Goal: Information Seeking & Learning: Learn about a topic

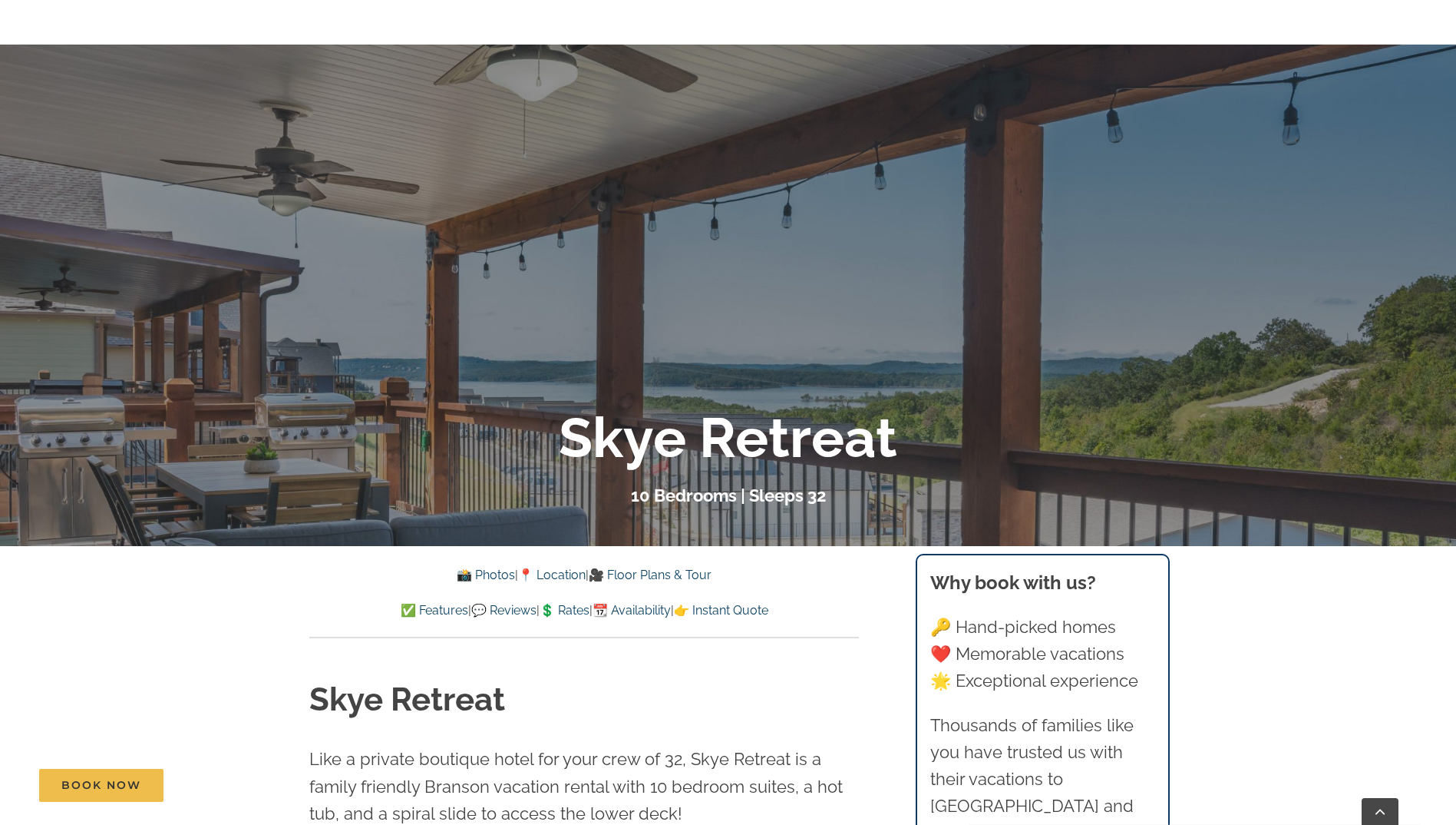
scroll to position [691, 0]
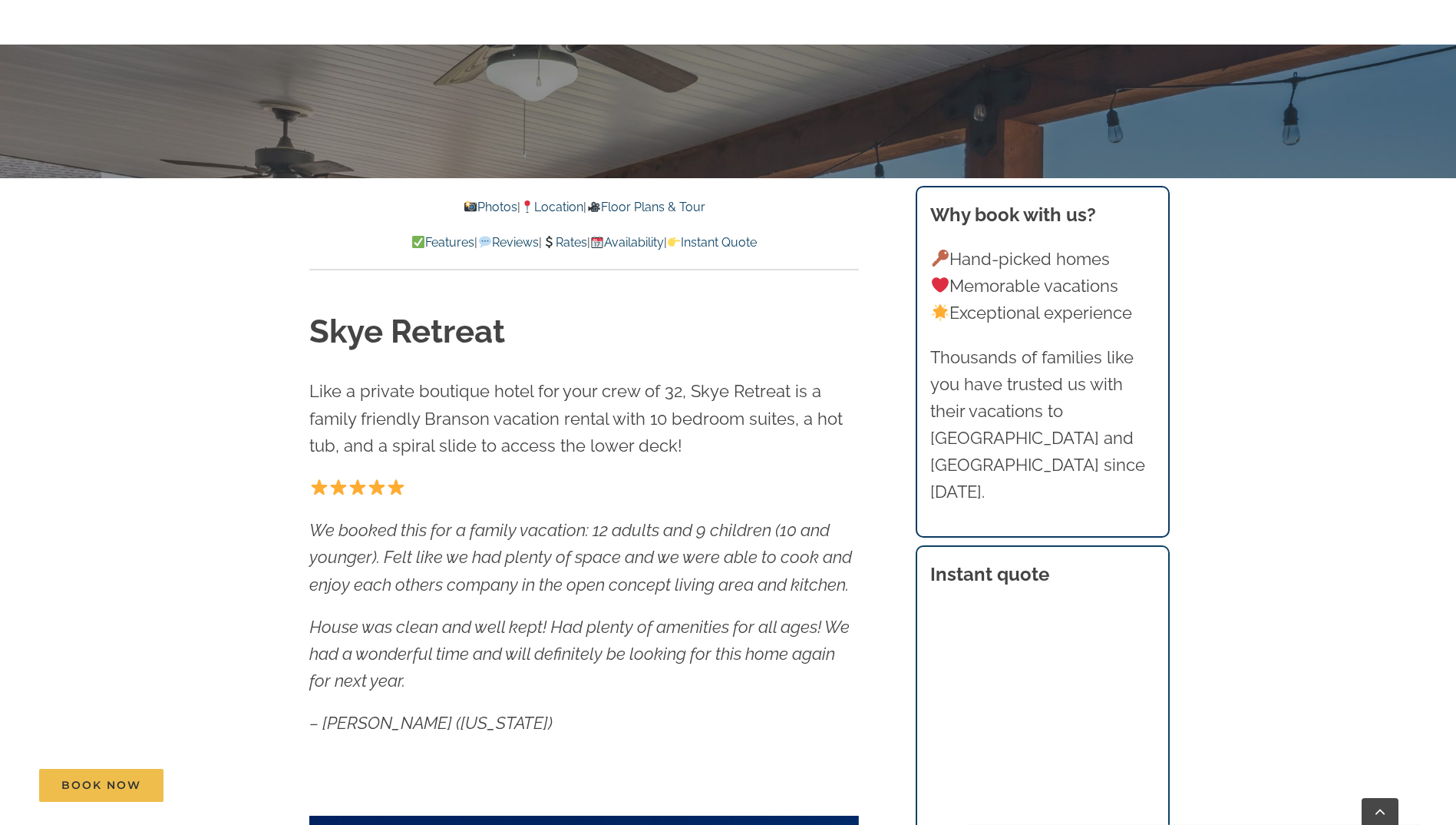
click at [581, 243] on link "Rates" at bounding box center [564, 242] width 46 height 15
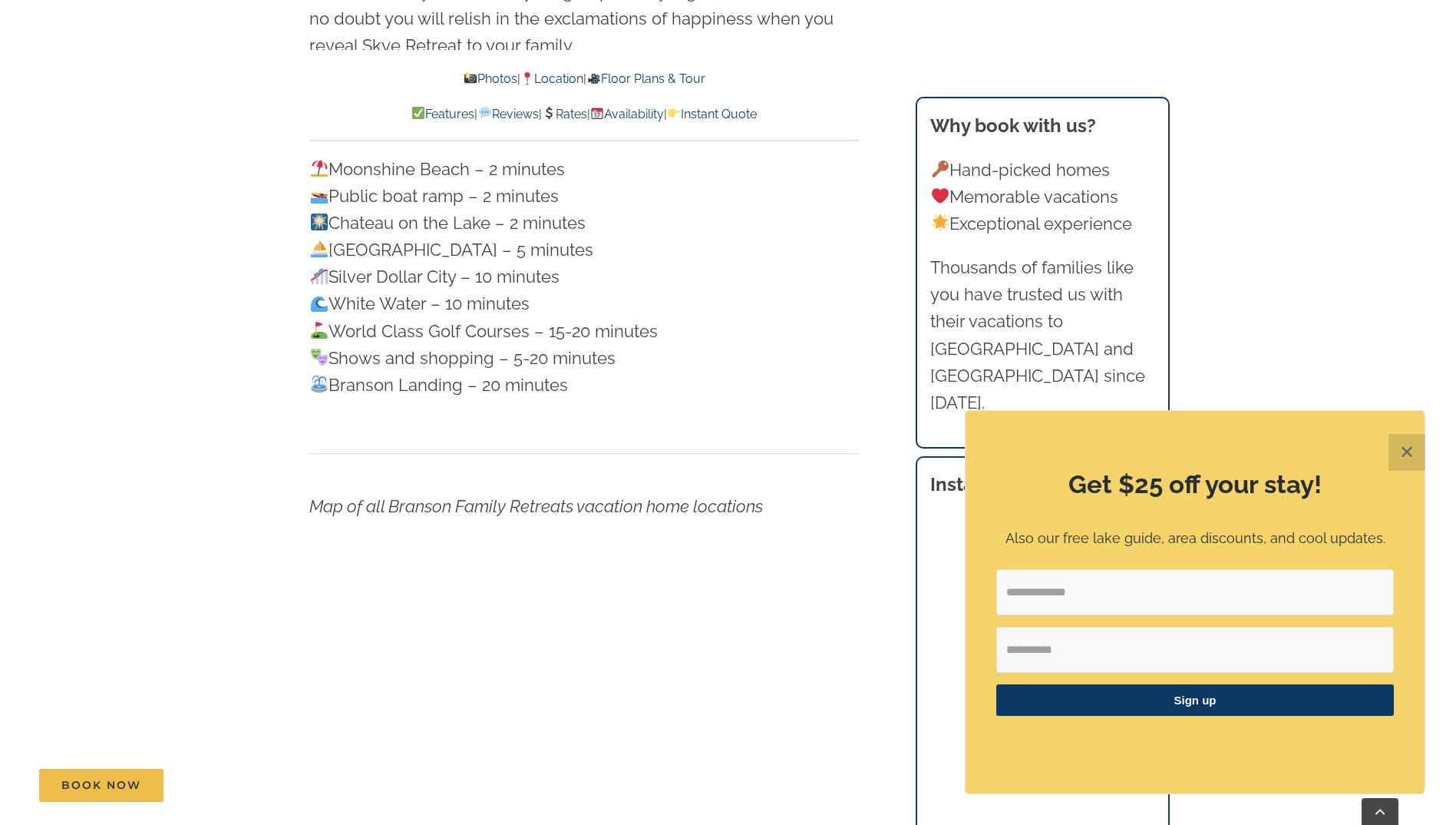
scroll to position [4393, 0]
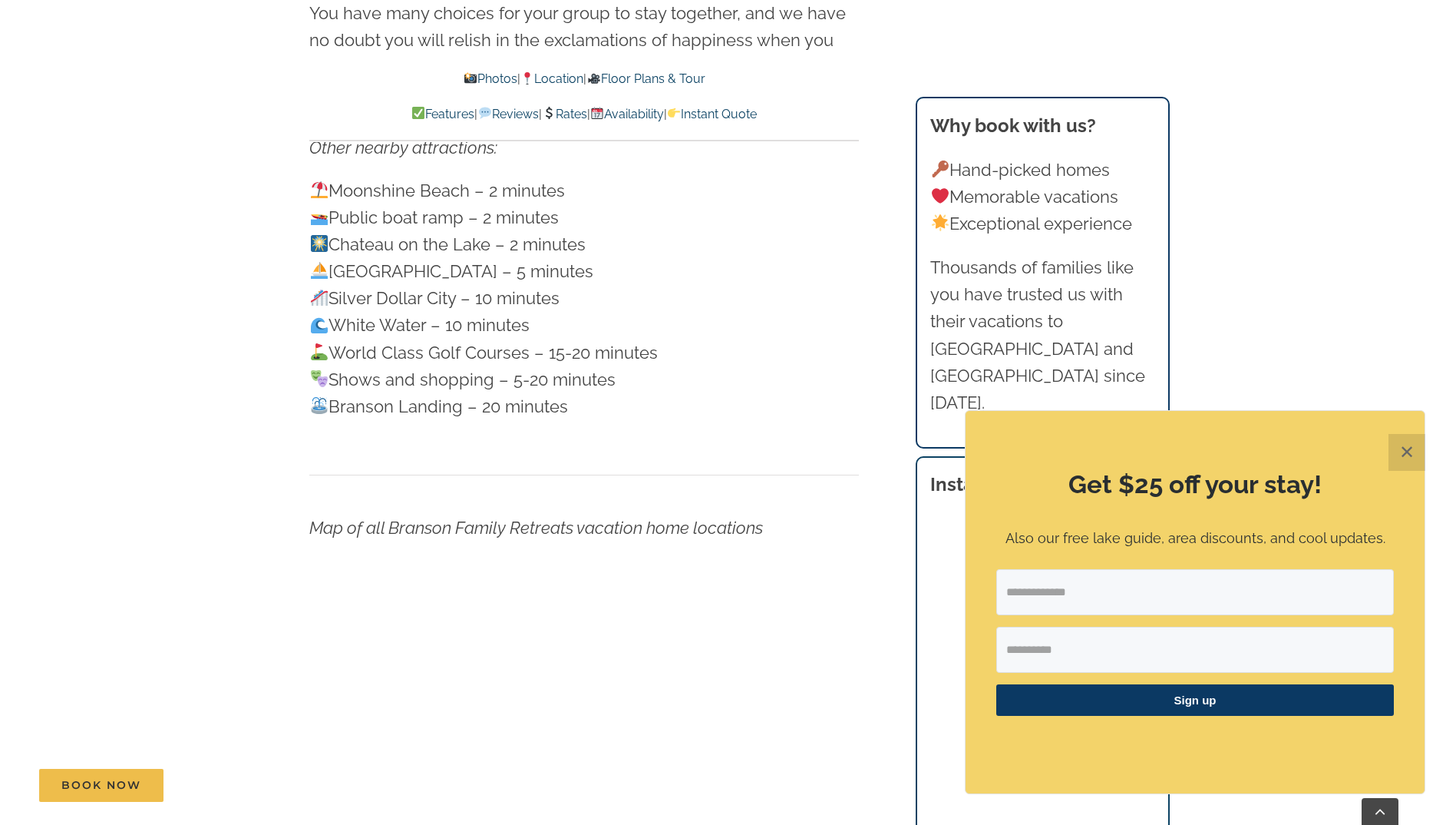
click at [1407, 455] on button "✕" at bounding box center [1407, 453] width 37 height 37
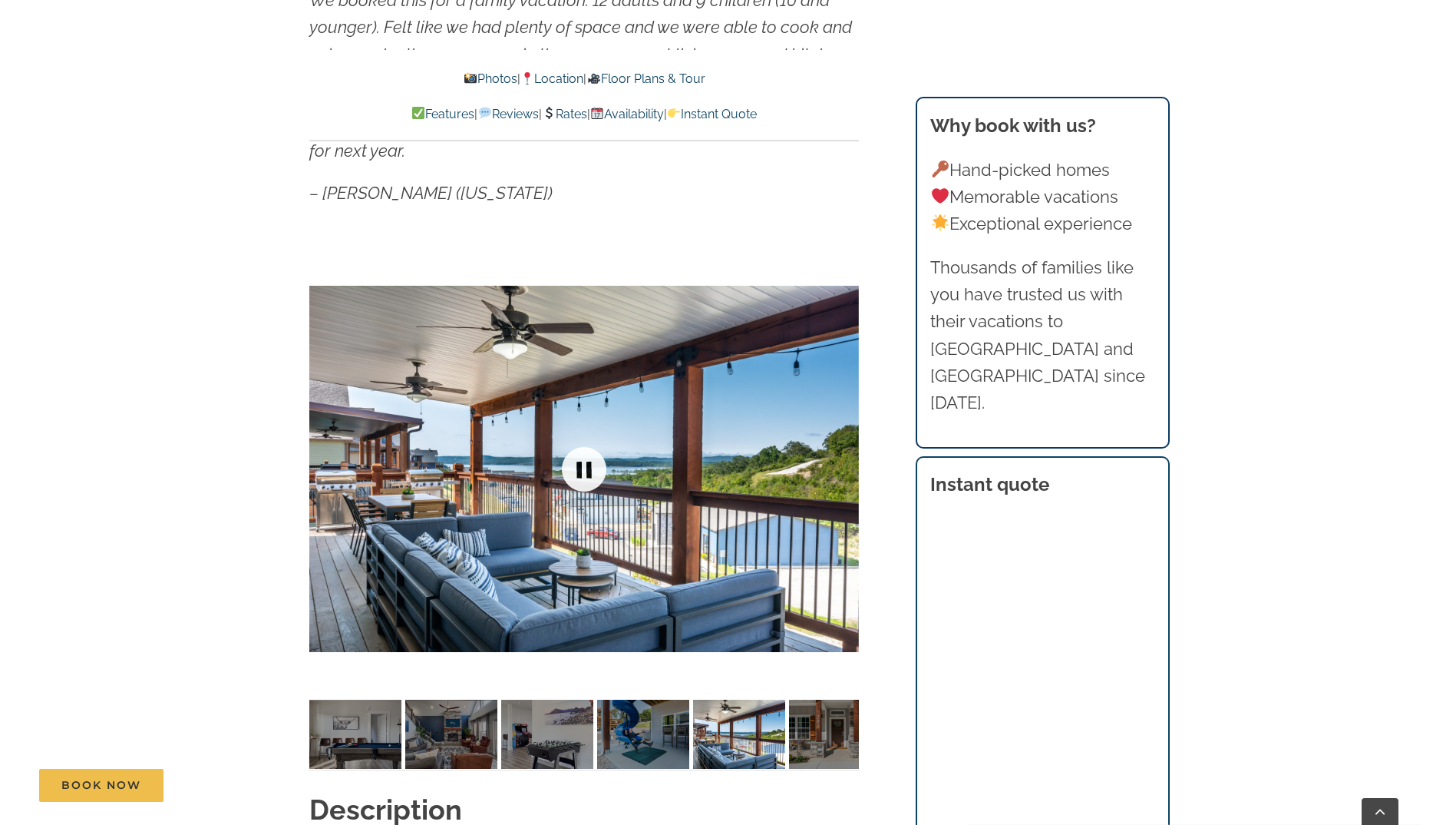
scroll to position [1168, 0]
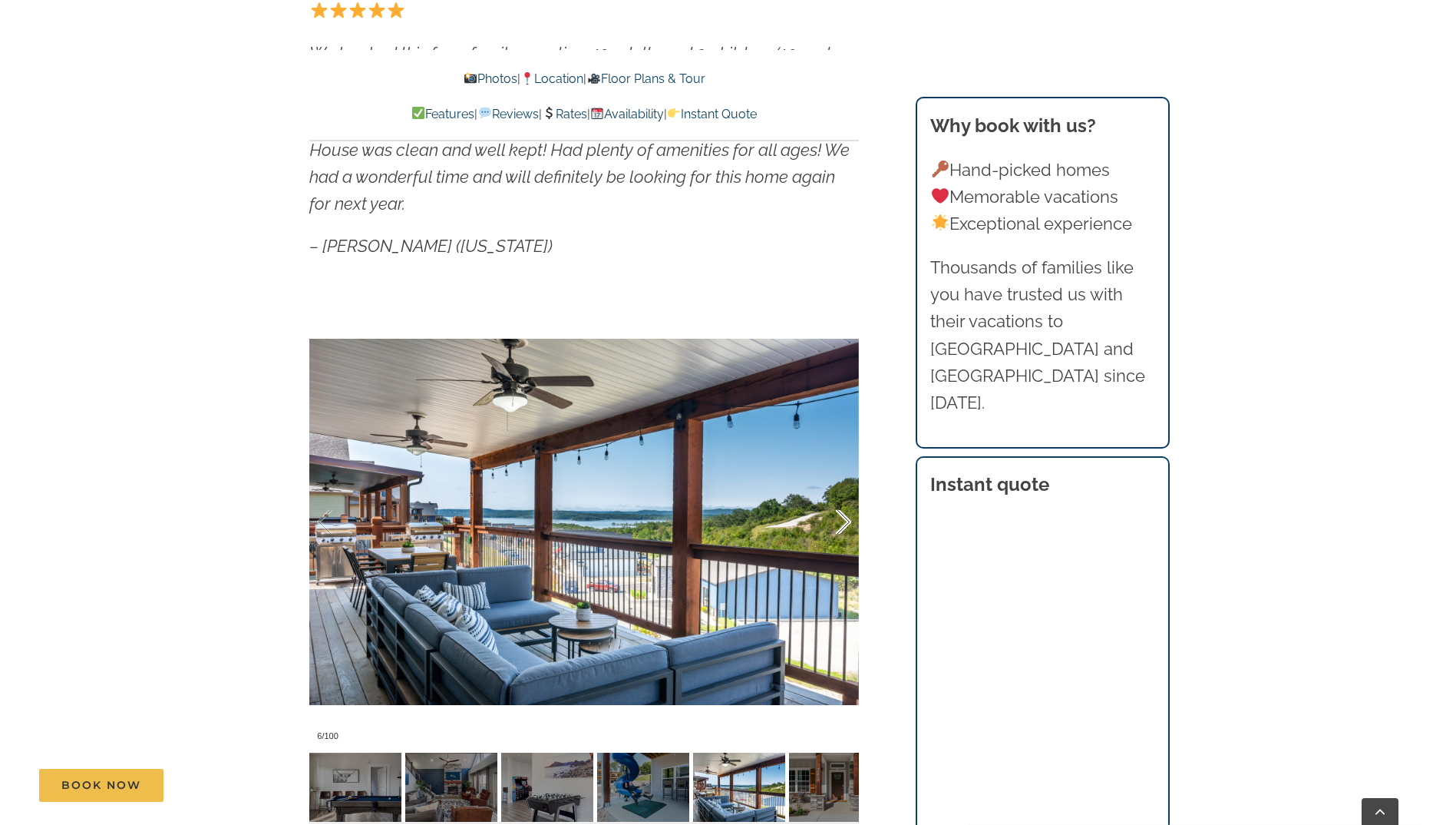
click at [830, 522] on div at bounding box center [828, 521] width 48 height 95
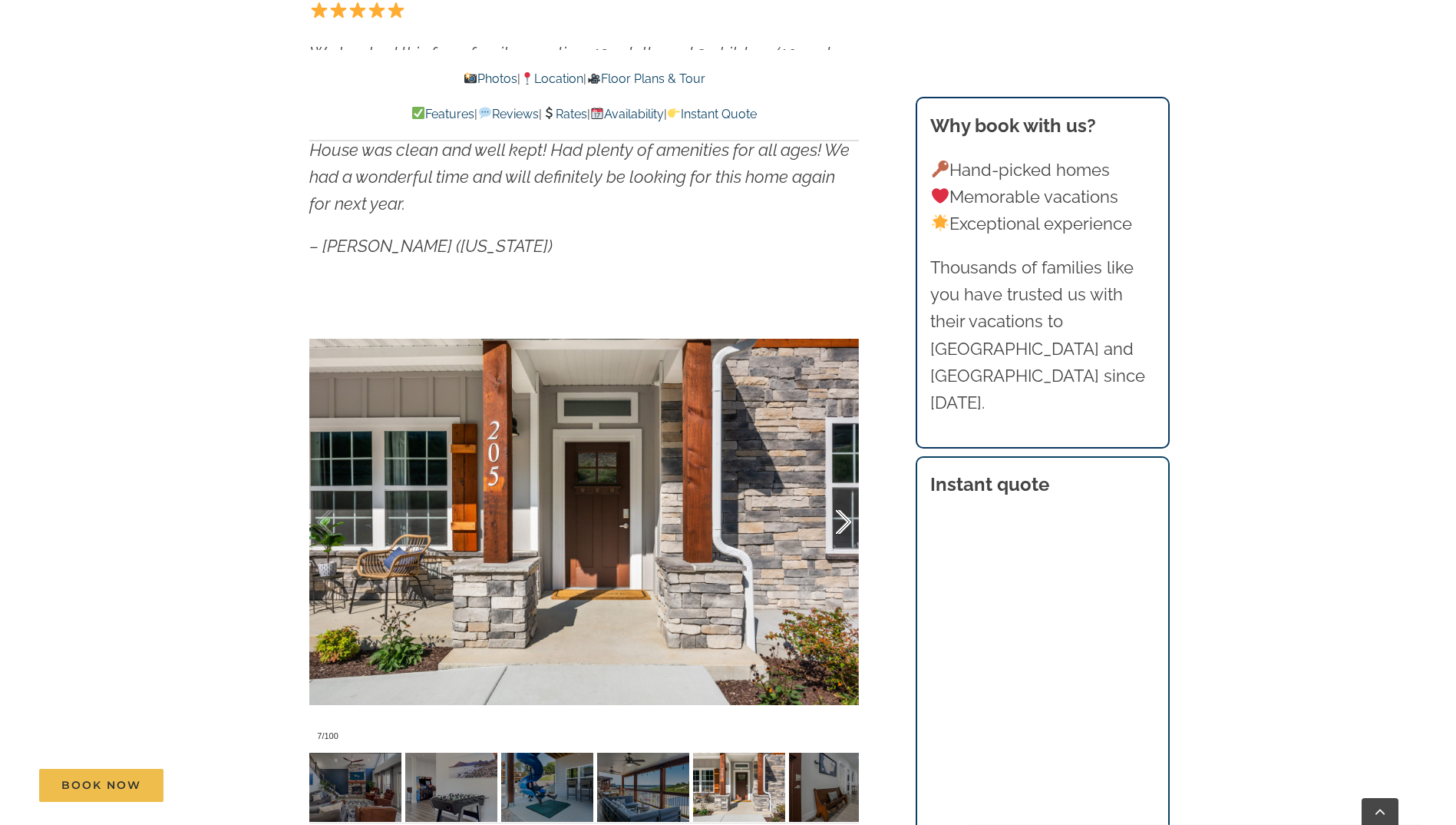
click at [830, 522] on div at bounding box center [828, 521] width 48 height 95
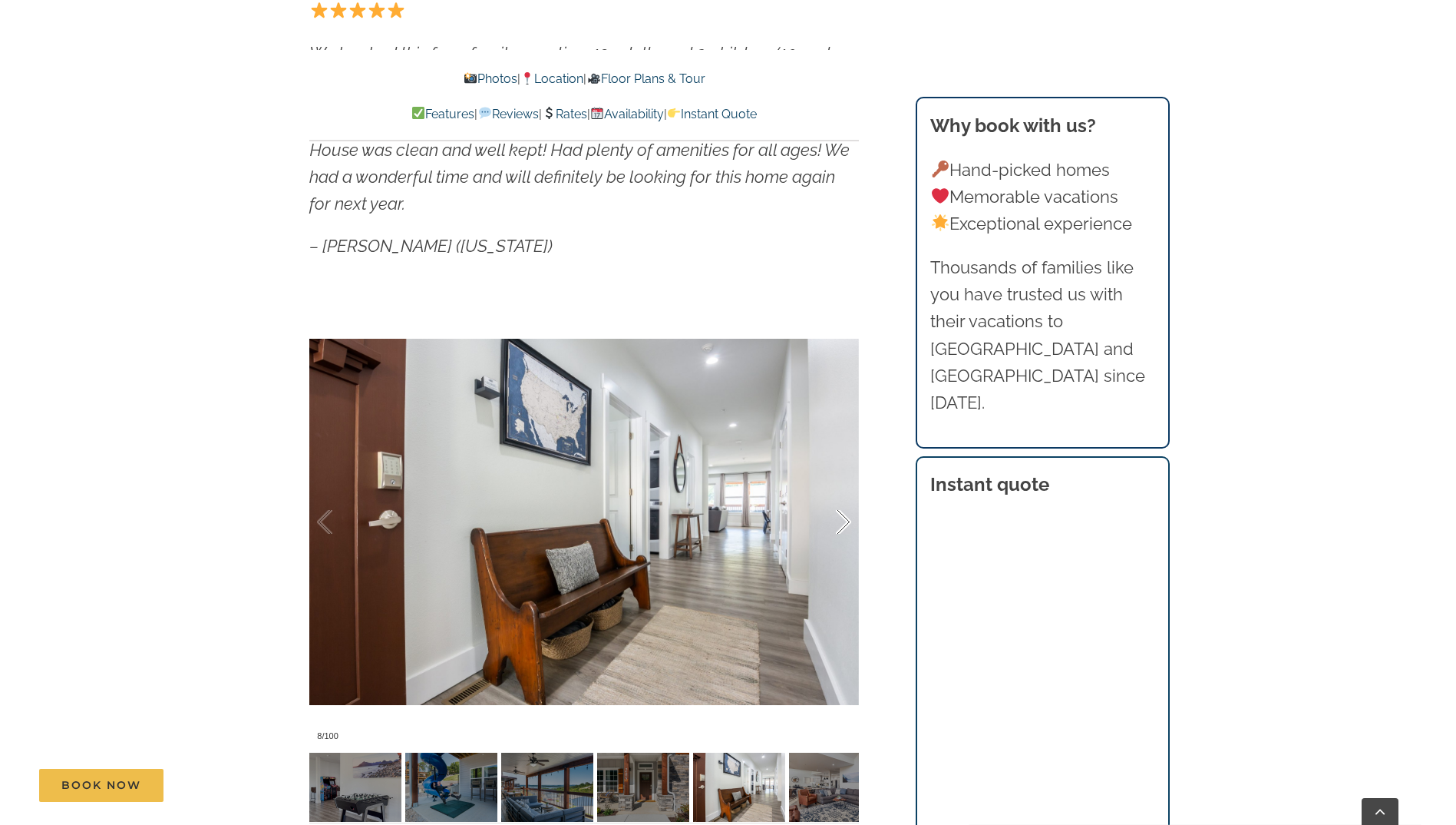
click at [830, 522] on div at bounding box center [828, 521] width 48 height 95
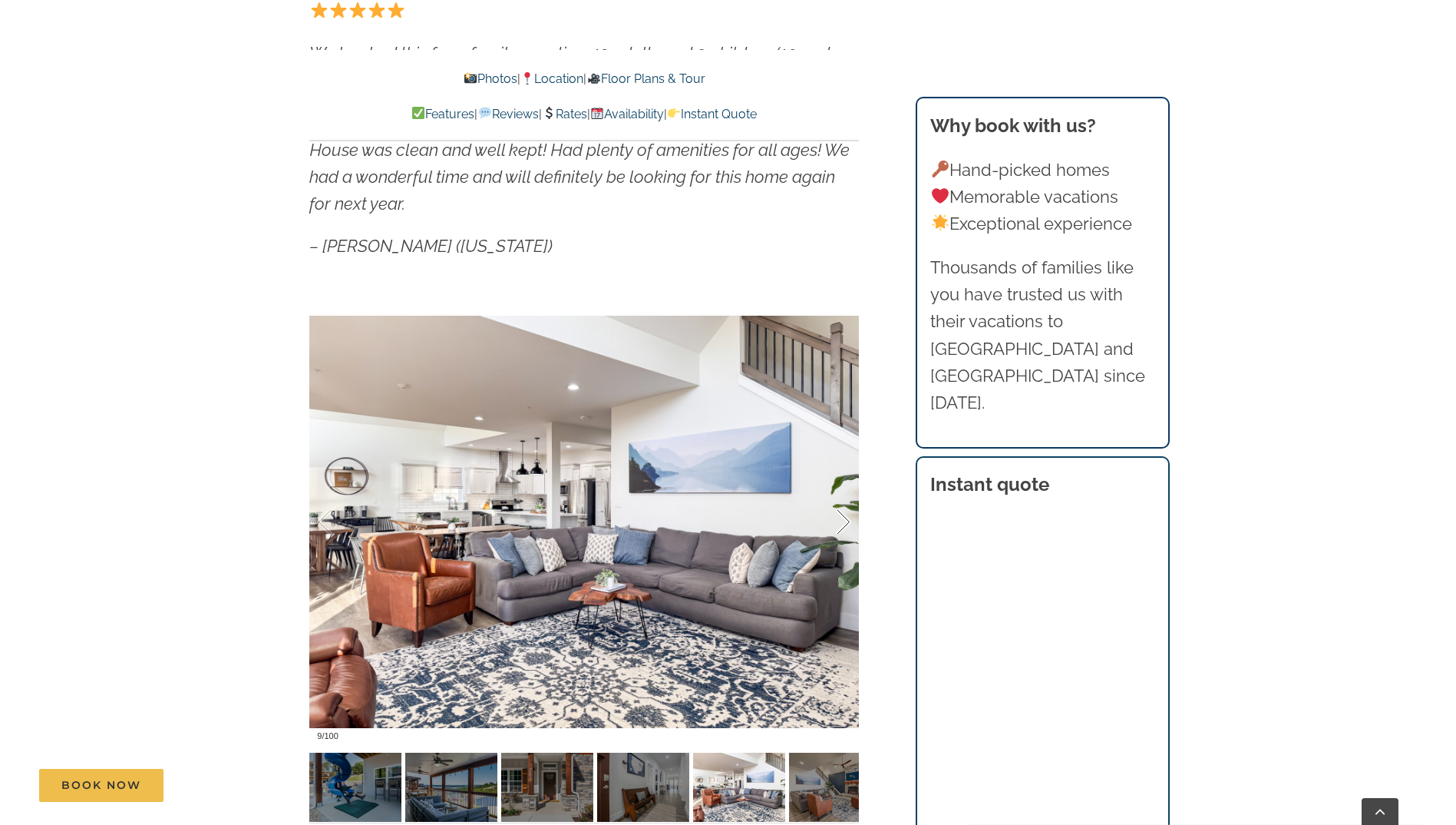
click at [830, 522] on div at bounding box center [828, 521] width 48 height 95
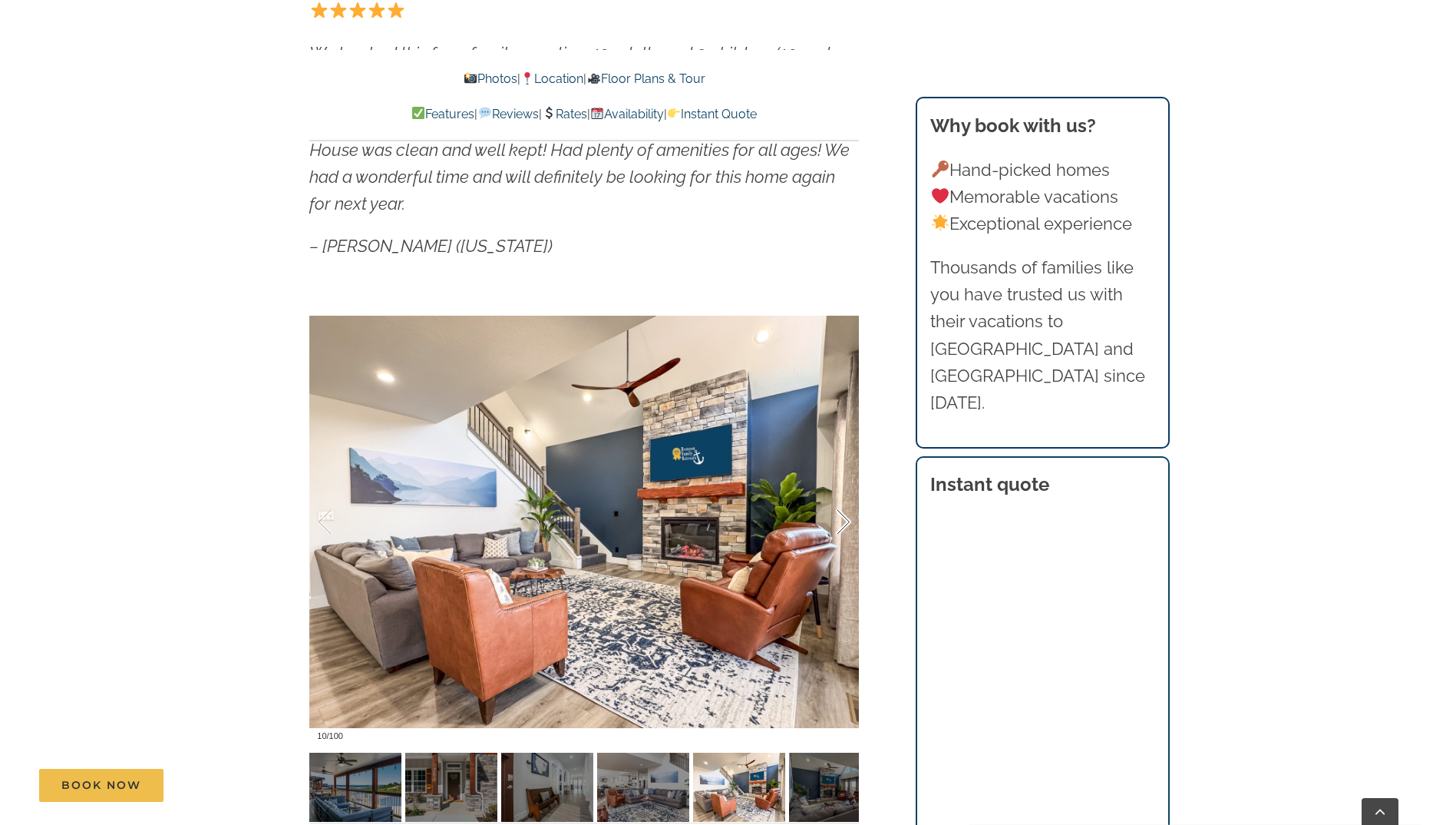
click at [830, 522] on div at bounding box center [828, 521] width 48 height 95
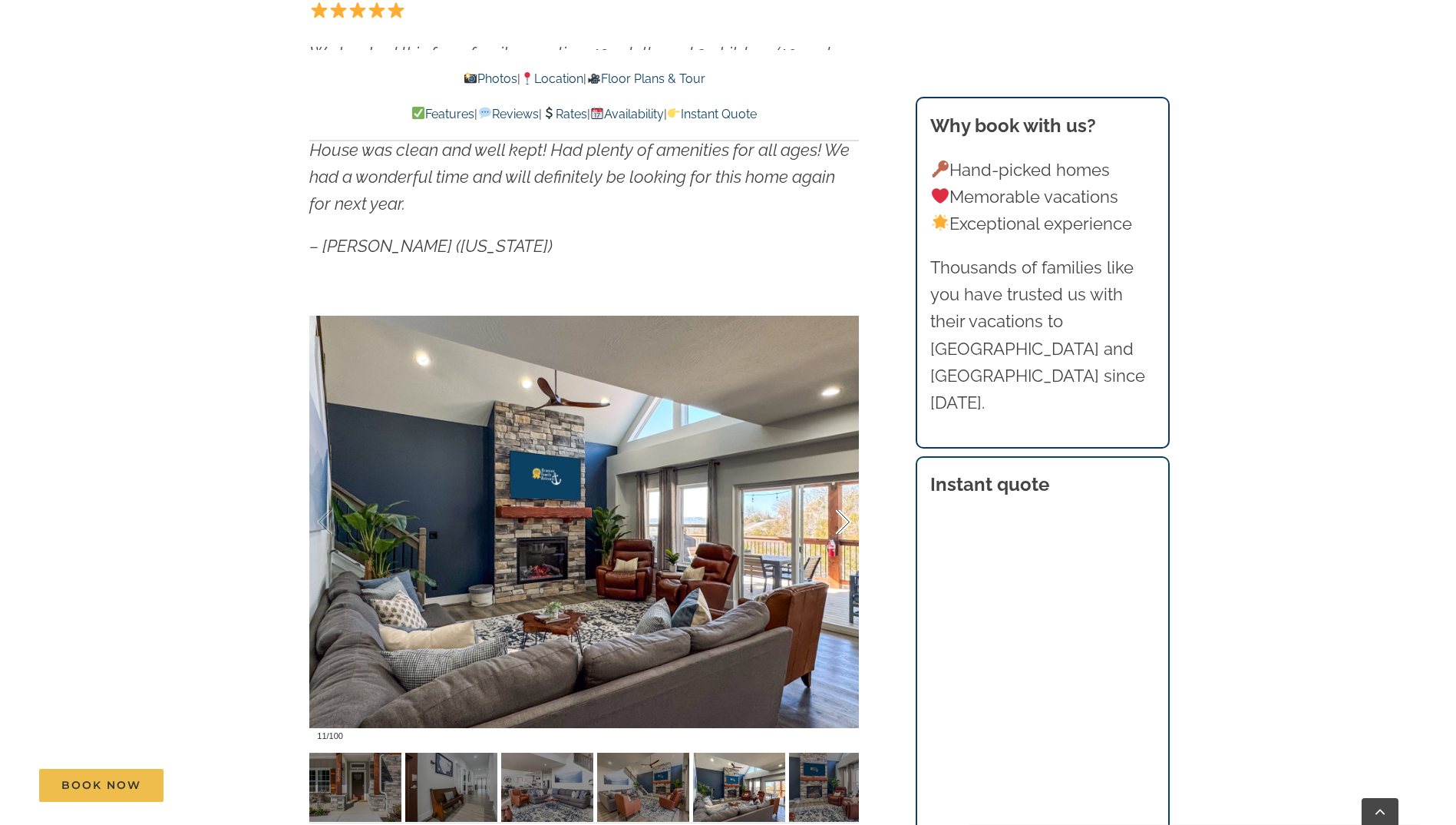
click at [830, 522] on div at bounding box center [828, 521] width 48 height 95
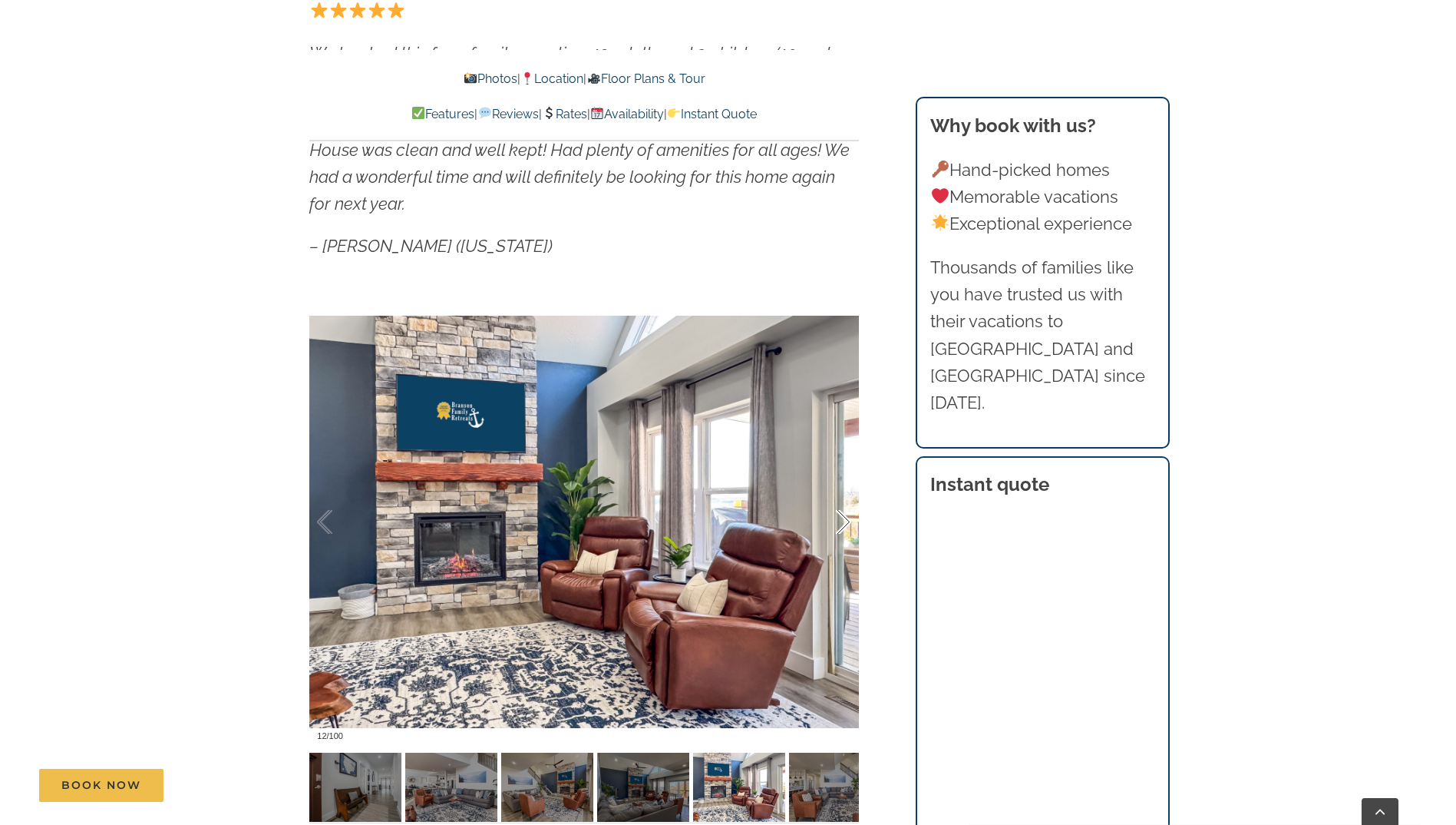
click at [830, 522] on div at bounding box center [828, 521] width 48 height 95
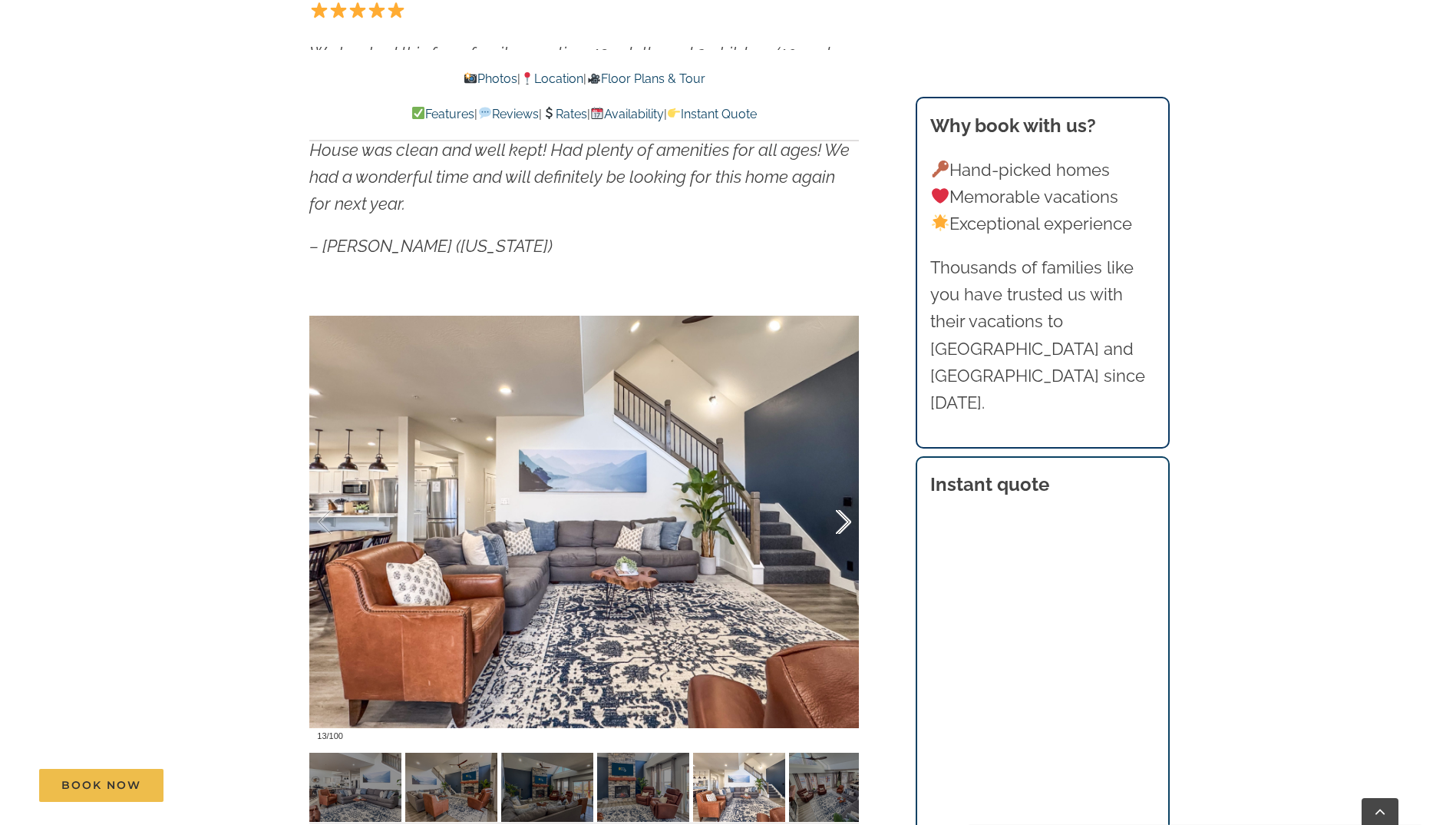
click at [830, 522] on div at bounding box center [828, 521] width 48 height 95
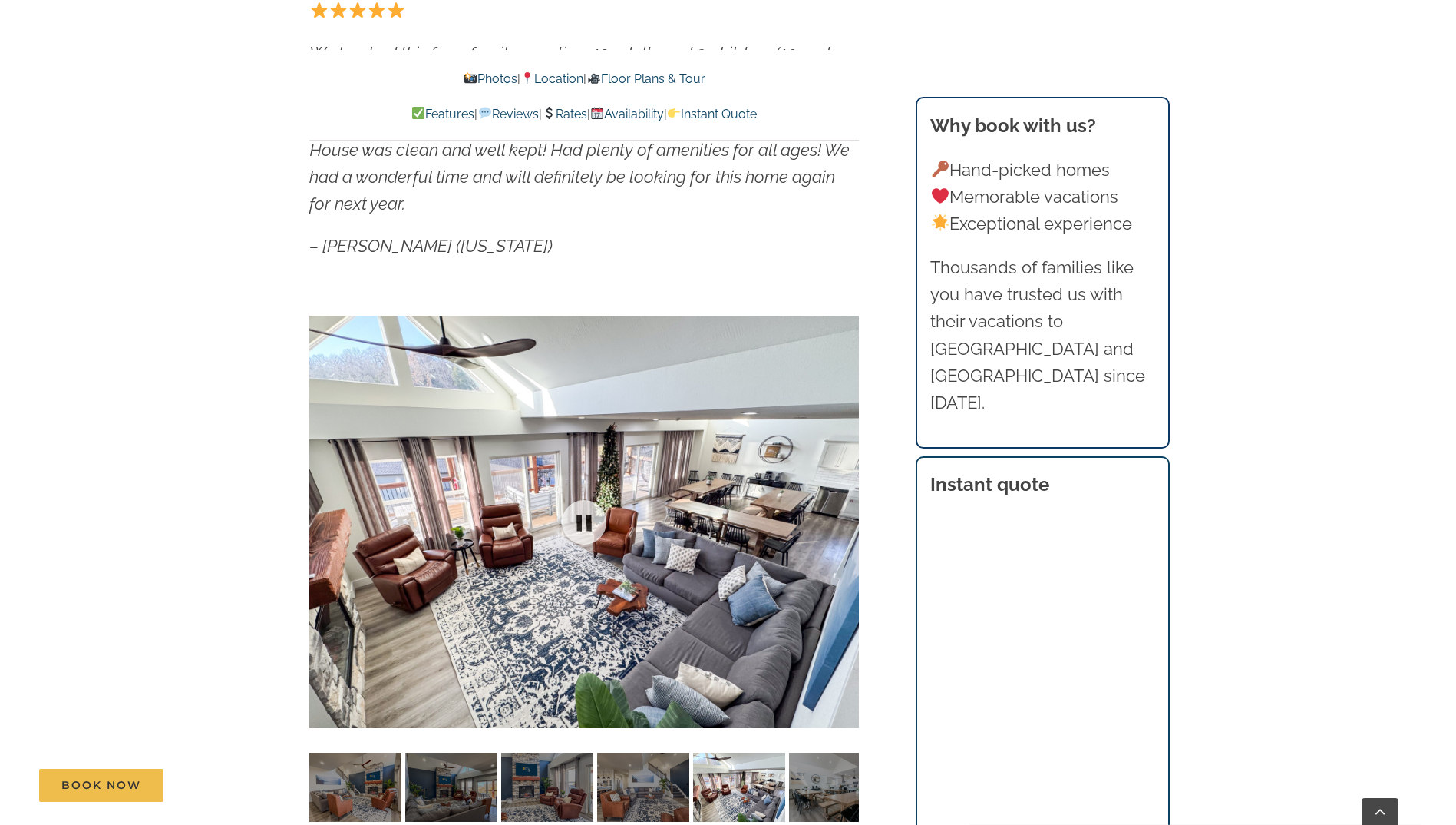
click at [830, 522] on div at bounding box center [584, 521] width 550 height 452
click at [830, 522] on div at bounding box center [828, 521] width 48 height 95
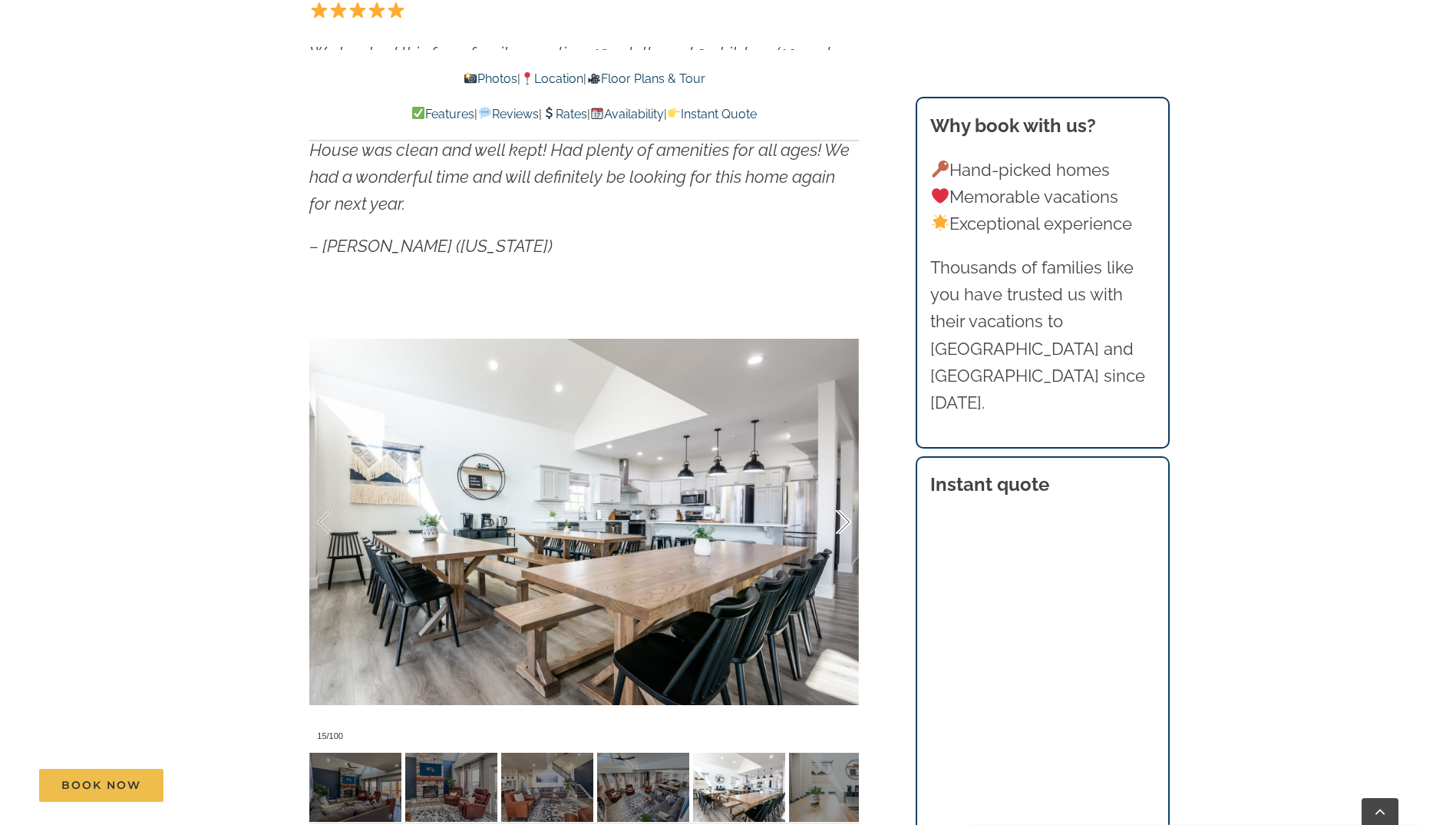
click at [843, 522] on div at bounding box center [828, 521] width 48 height 95
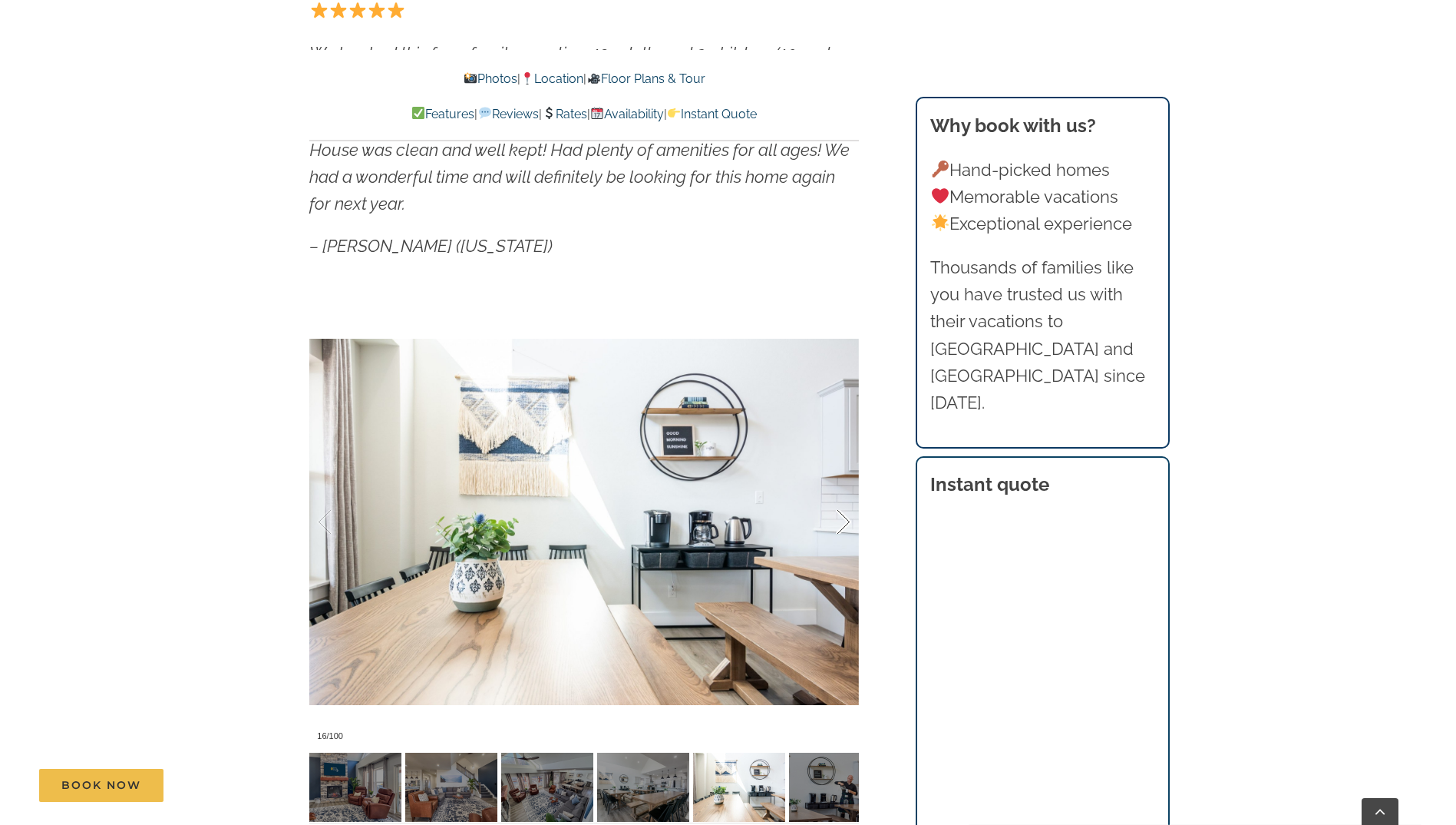
click at [843, 522] on div at bounding box center [828, 521] width 48 height 95
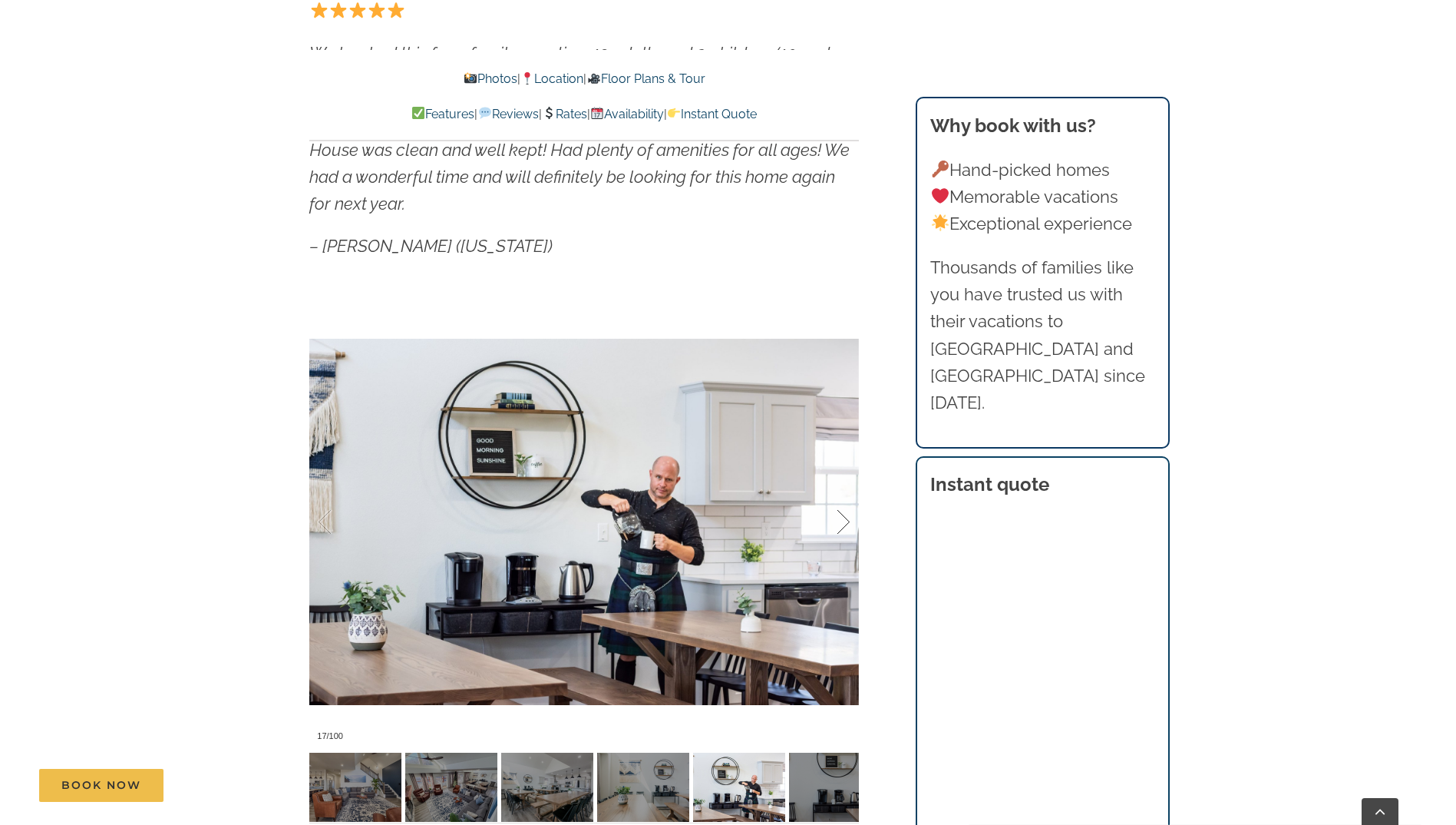
click at [843, 522] on div at bounding box center [828, 521] width 48 height 95
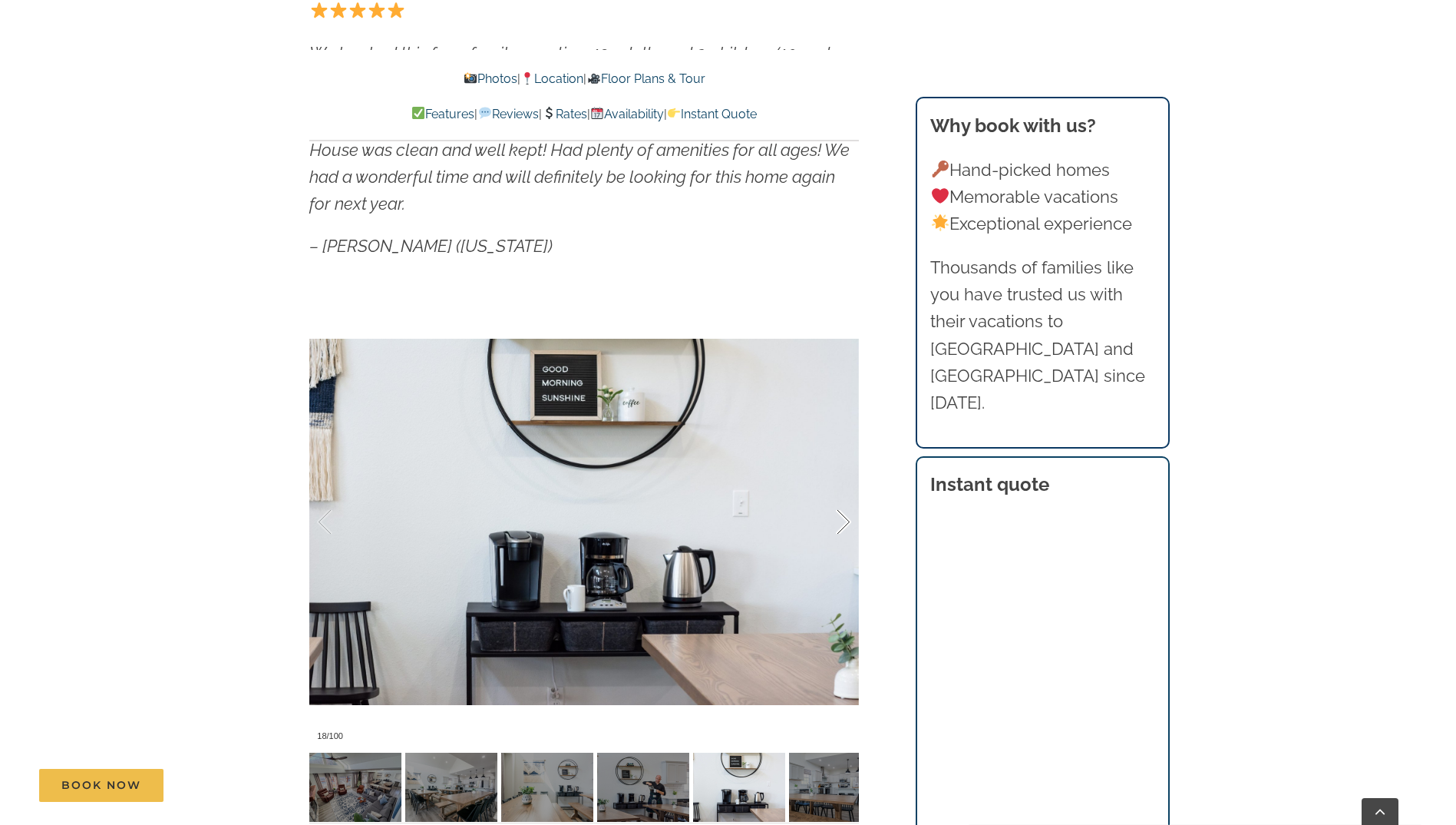
click at [843, 522] on div at bounding box center [828, 521] width 48 height 95
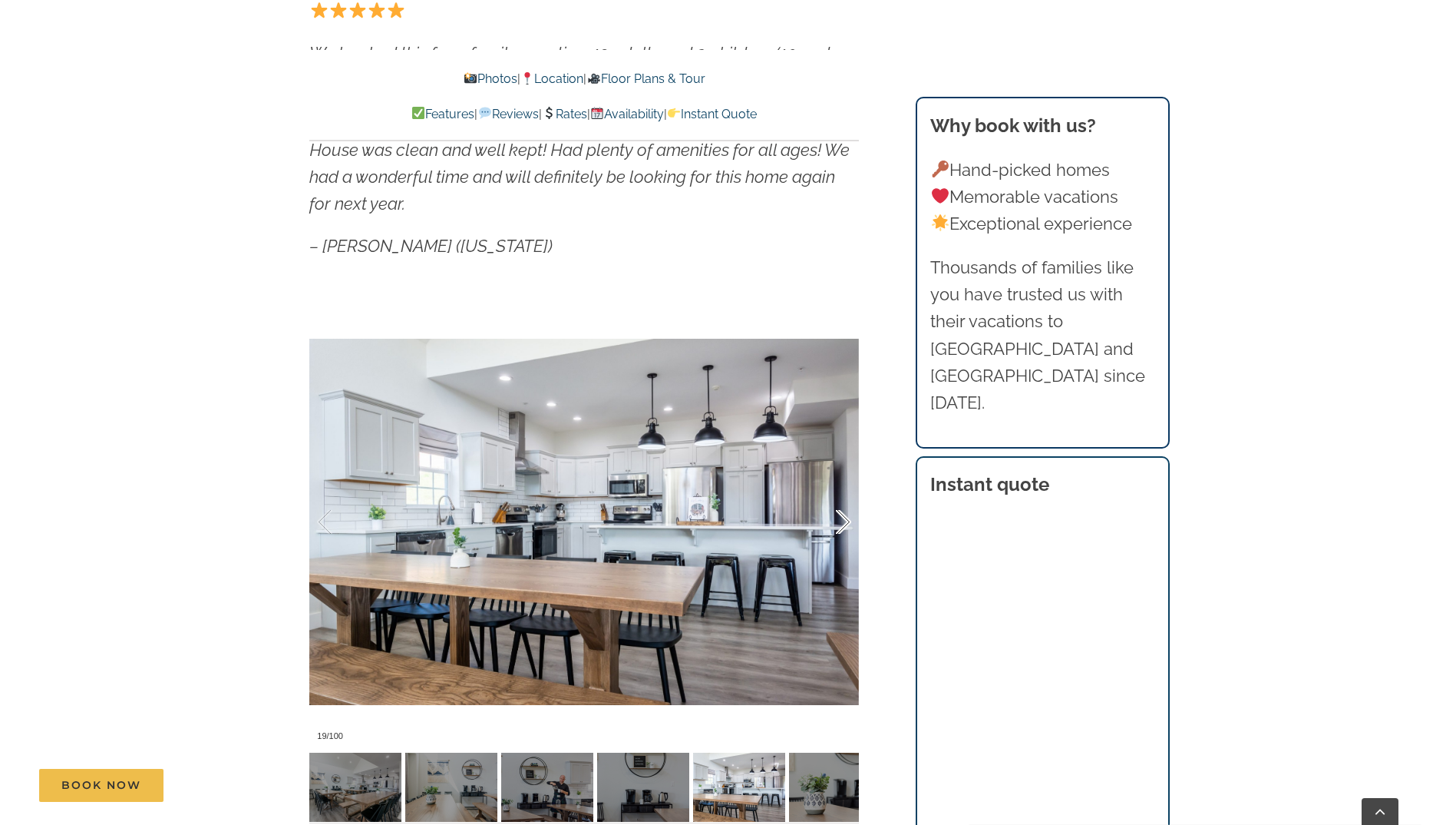
click at [843, 522] on div at bounding box center [828, 521] width 48 height 95
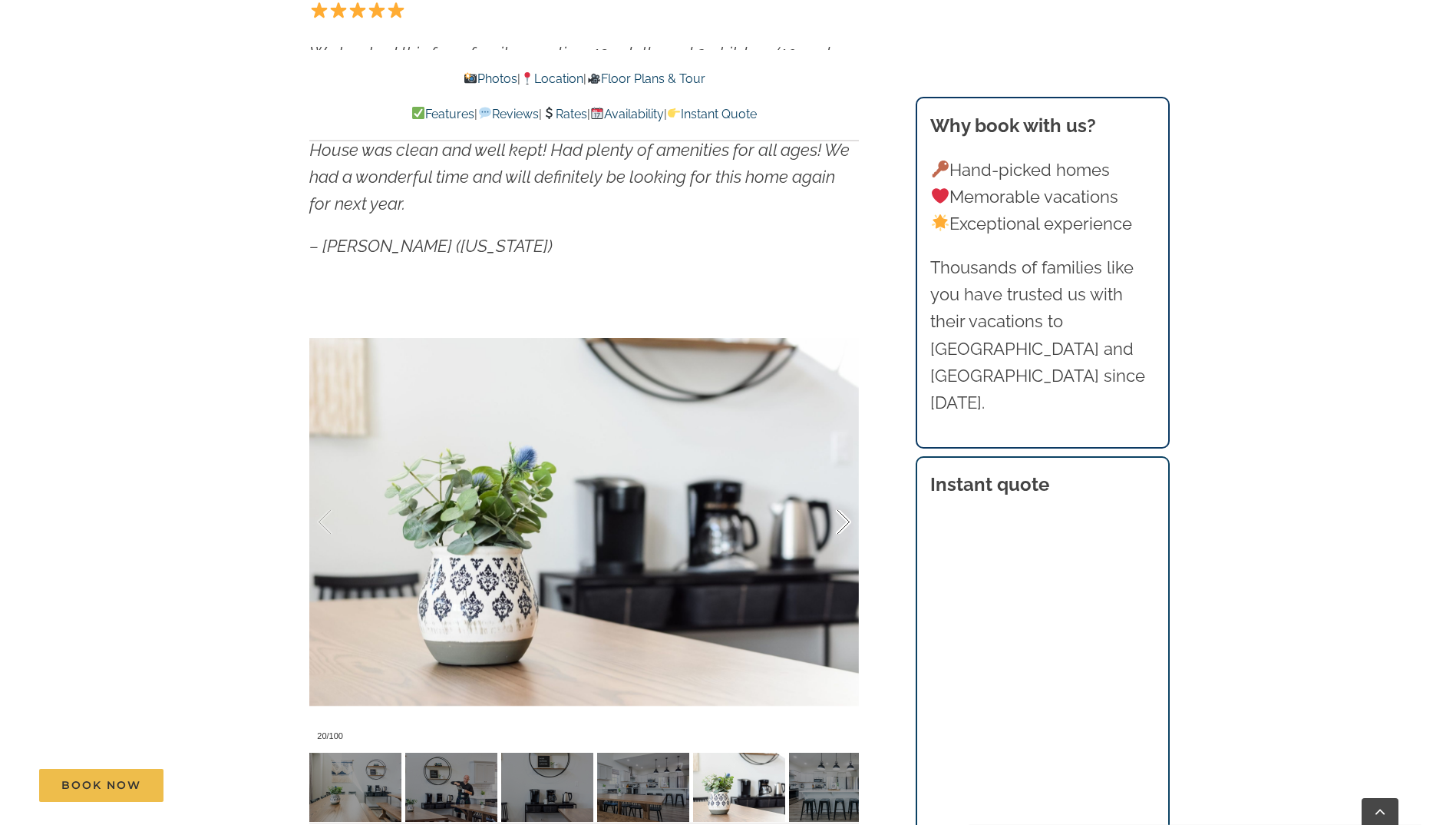
click at [843, 522] on div at bounding box center [828, 521] width 48 height 95
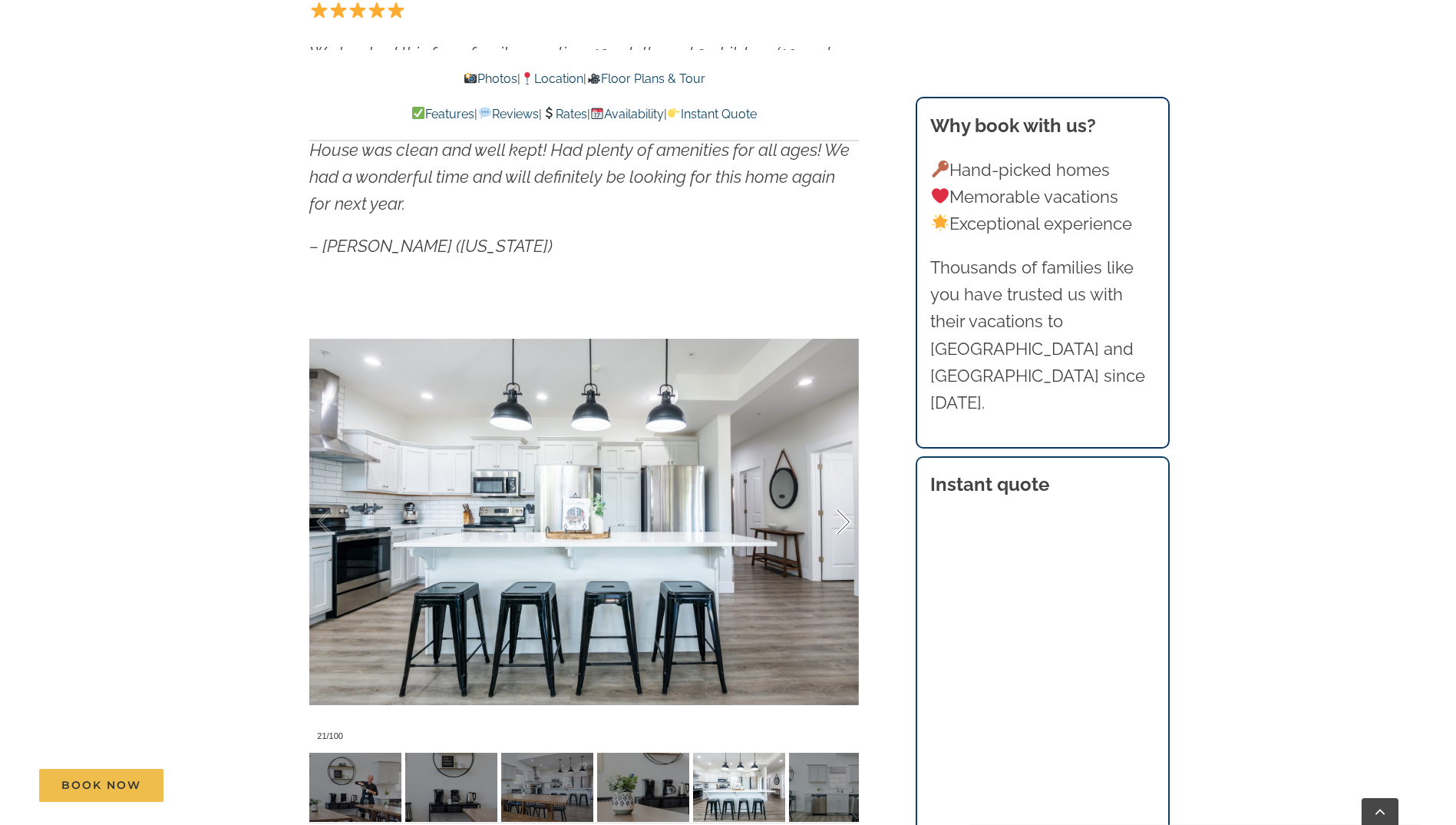
click at [843, 522] on div at bounding box center [828, 521] width 48 height 95
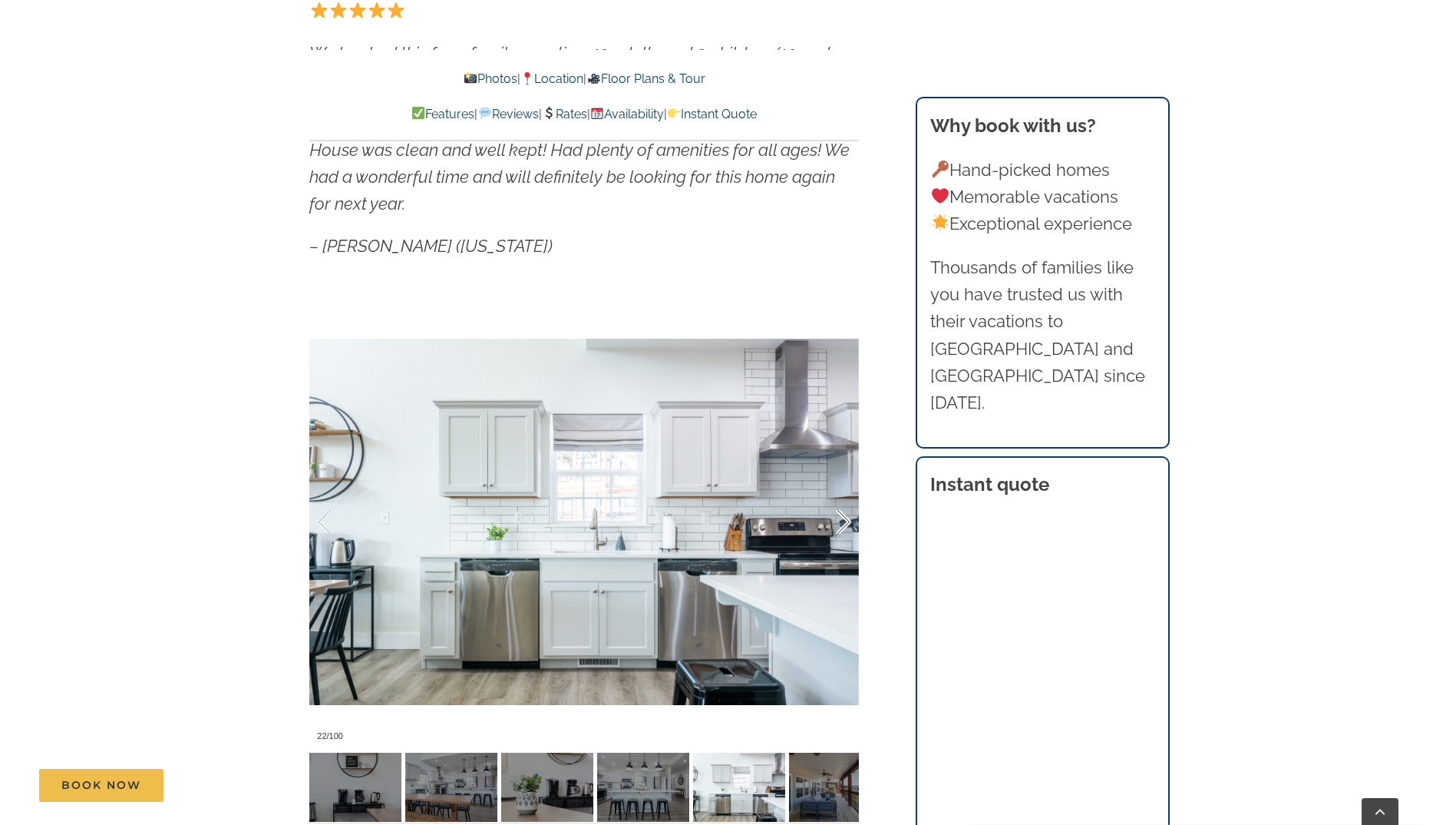
click at [843, 522] on div at bounding box center [828, 521] width 48 height 95
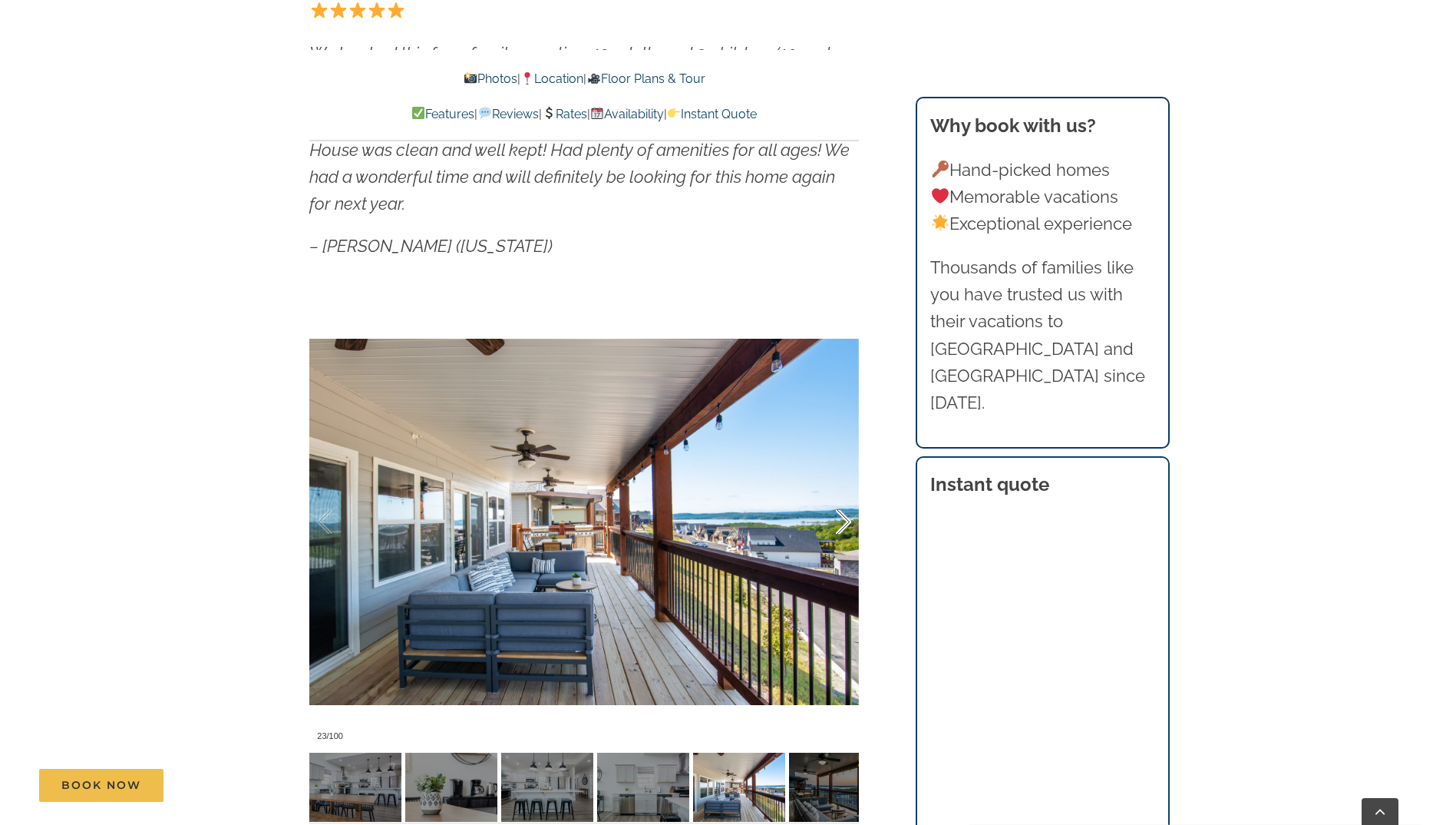
click at [843, 522] on div at bounding box center [828, 521] width 48 height 95
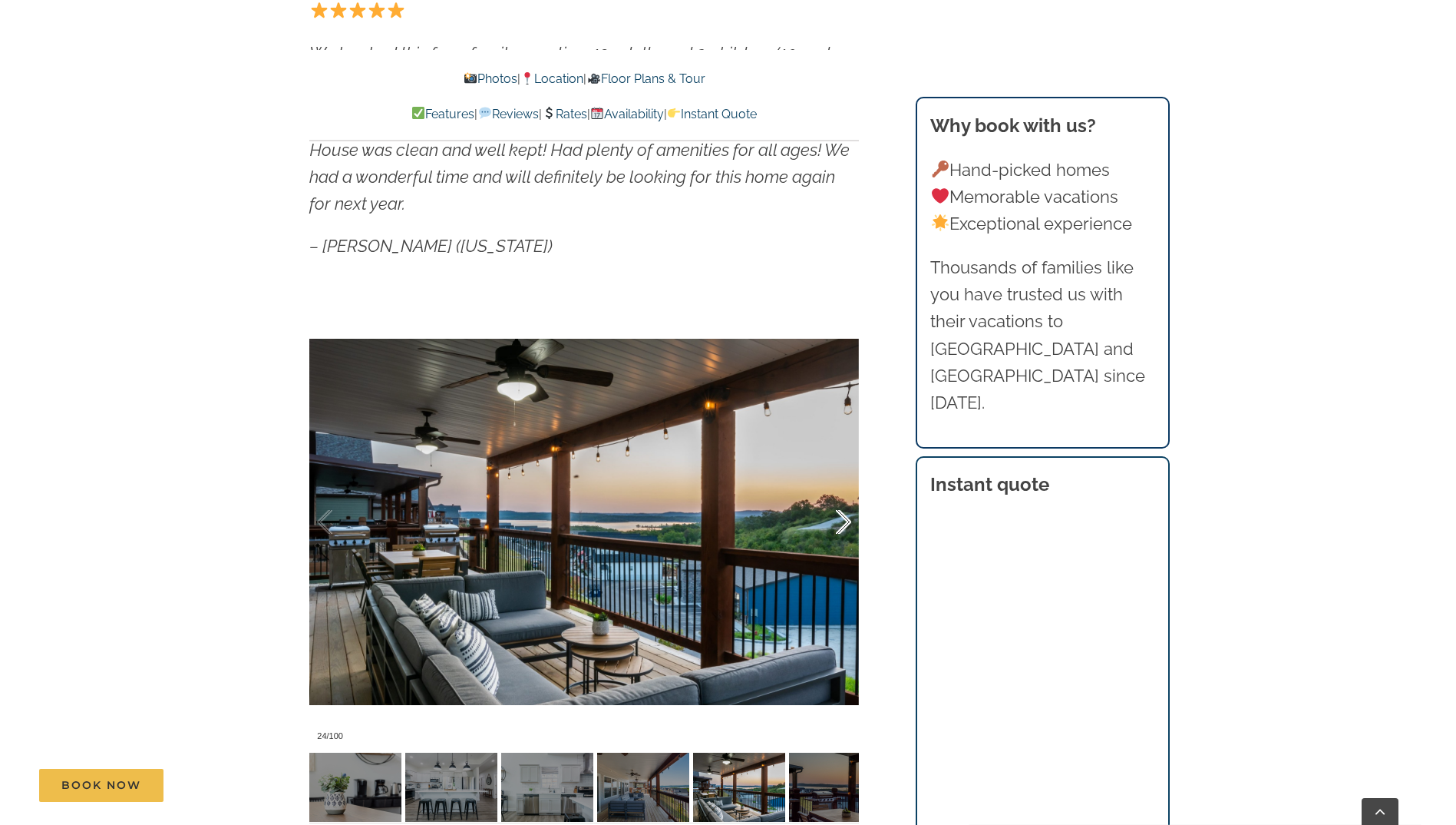
click at [843, 522] on div at bounding box center [828, 521] width 48 height 95
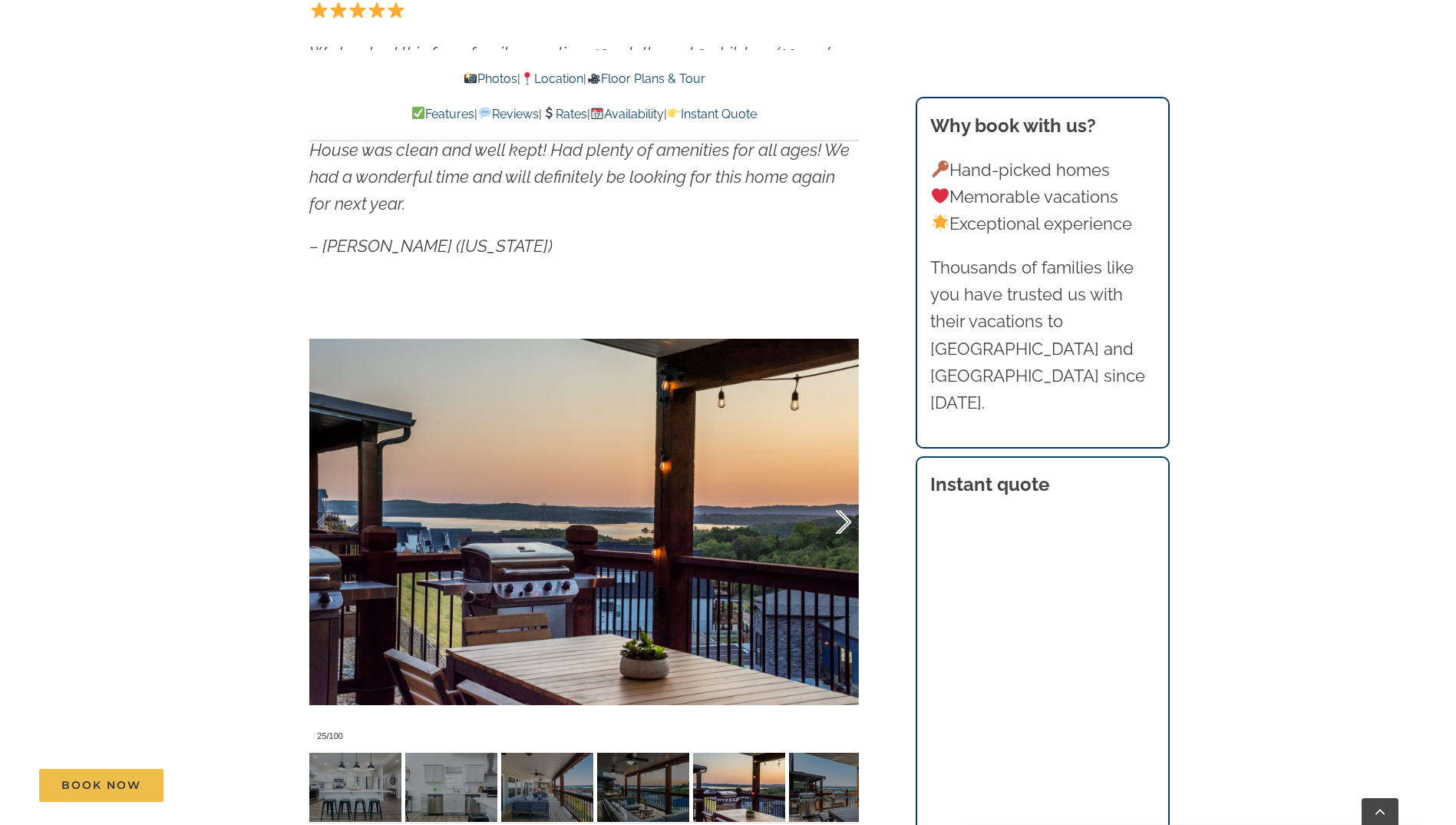
click at [843, 522] on div at bounding box center [828, 521] width 48 height 95
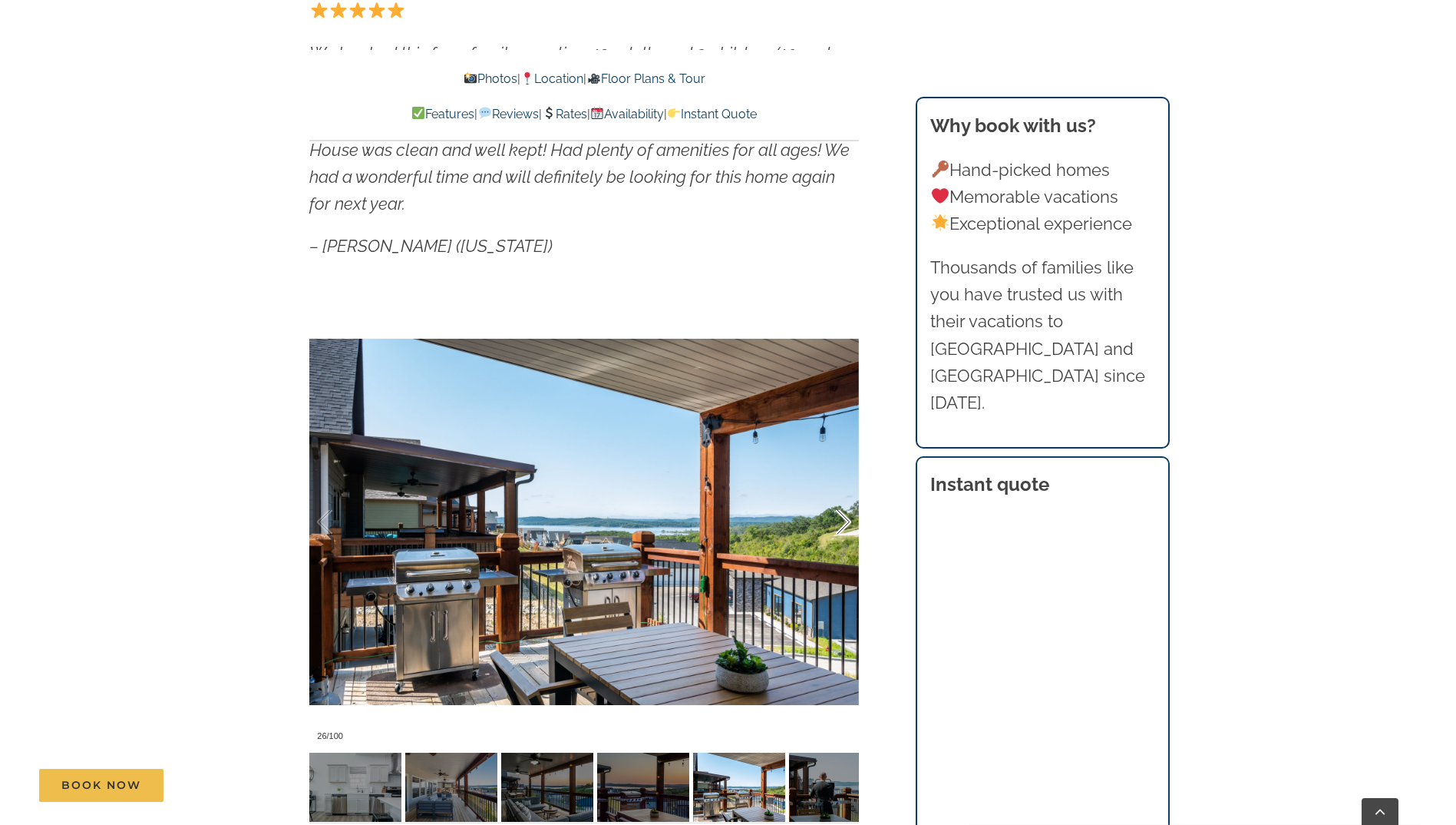
click at [843, 522] on div at bounding box center [828, 521] width 48 height 95
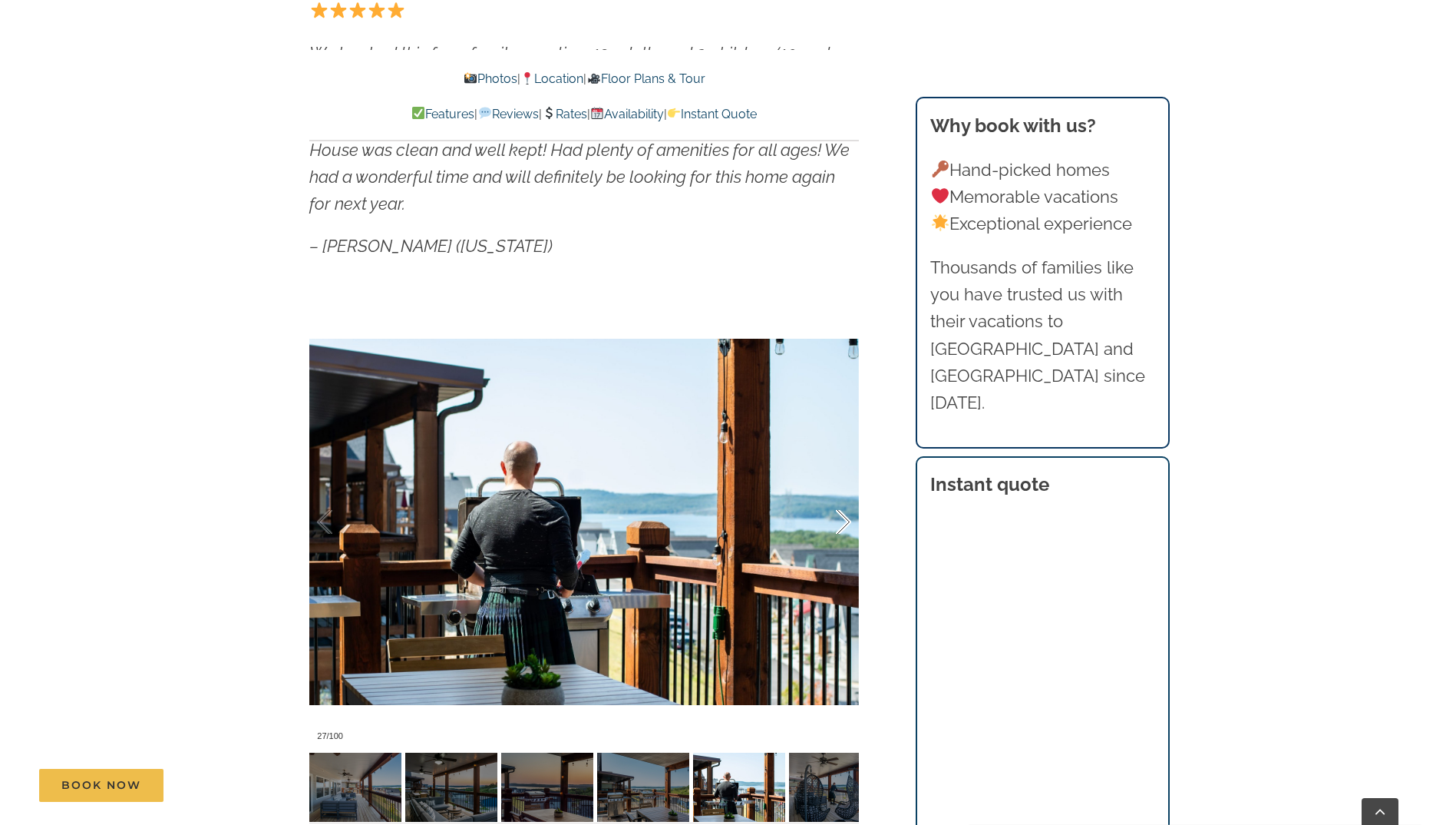
click at [843, 522] on div at bounding box center [828, 521] width 48 height 95
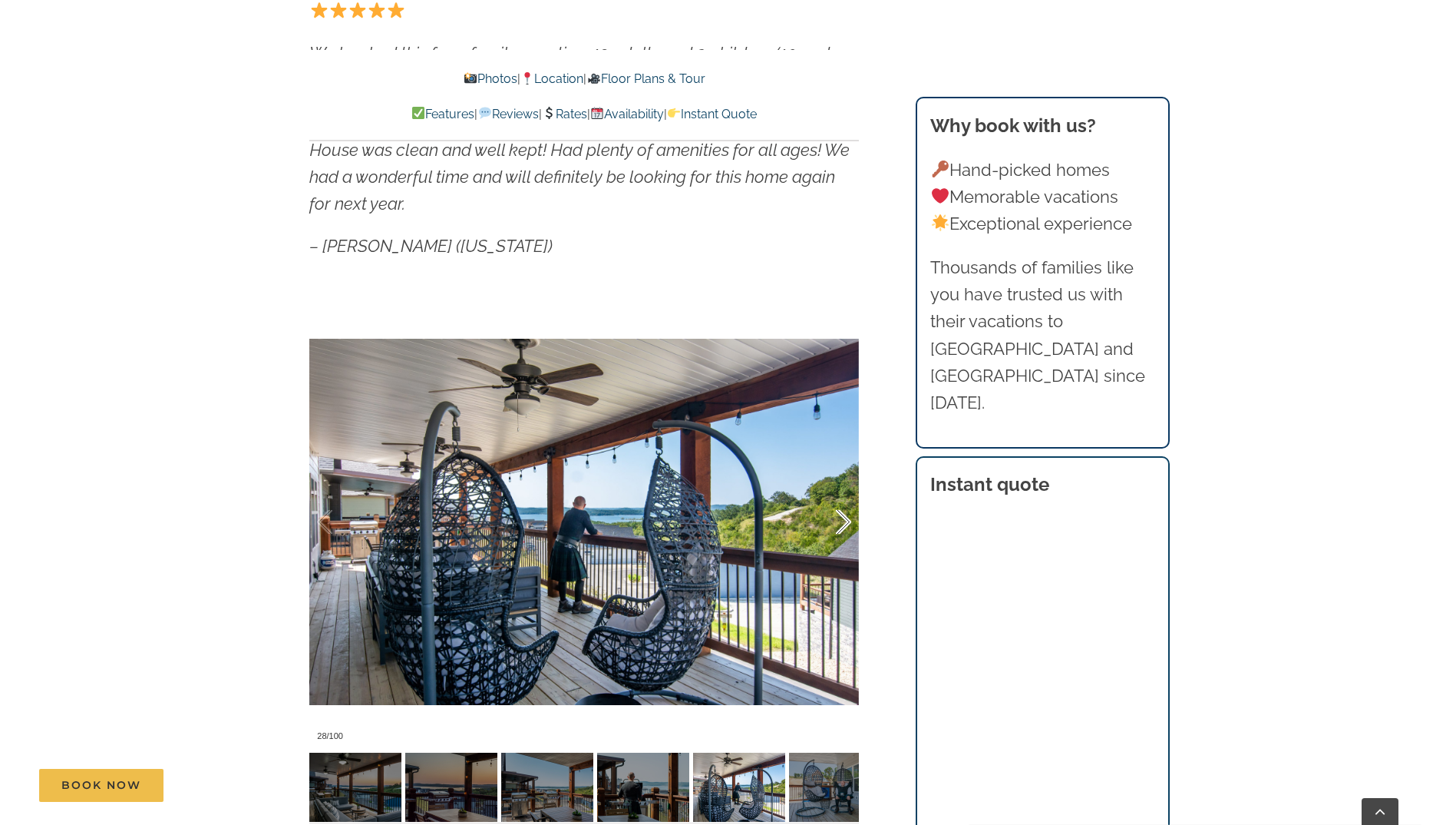
click at [843, 522] on div at bounding box center [828, 521] width 48 height 95
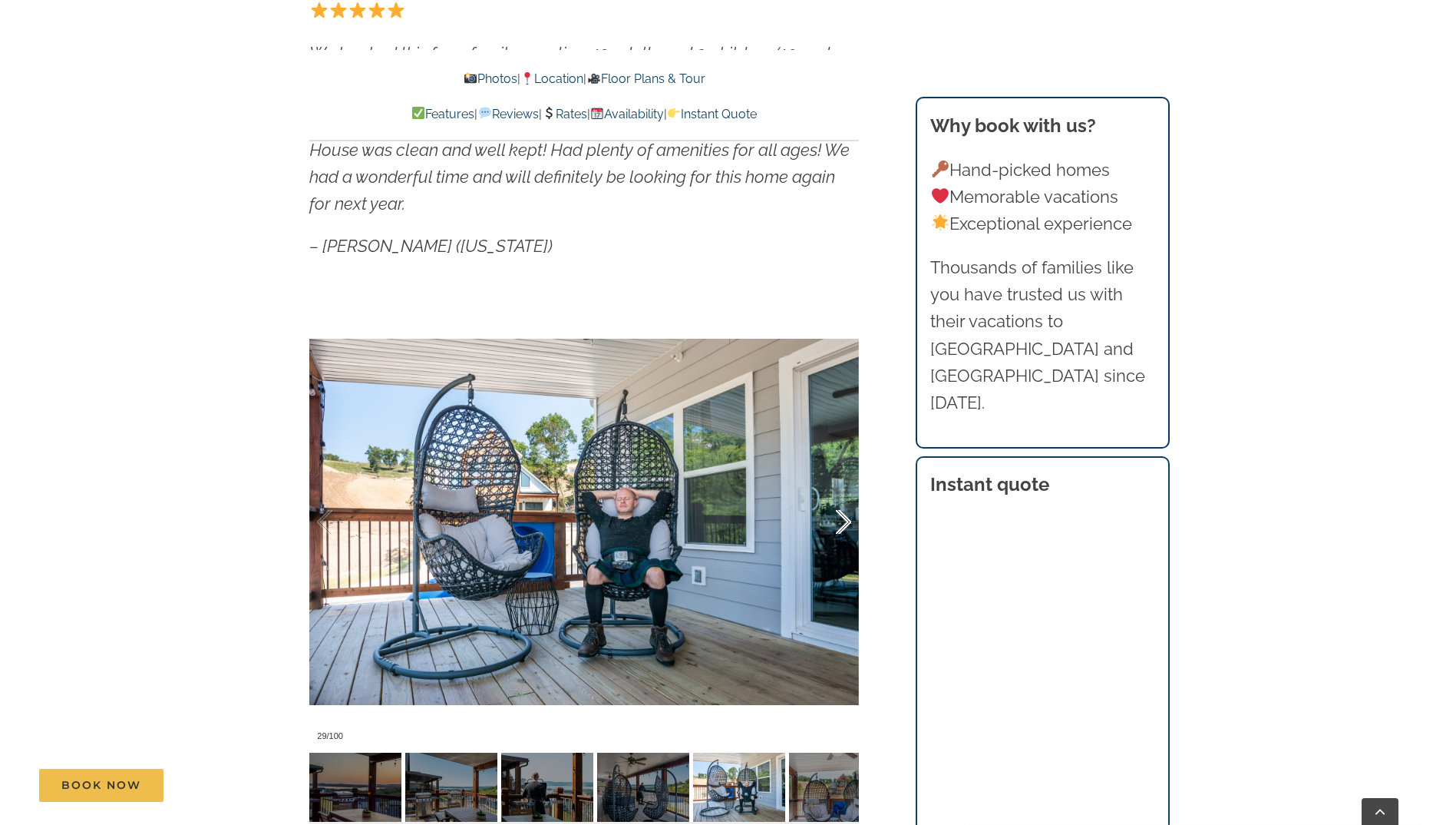
click at [843, 522] on div at bounding box center [828, 521] width 48 height 95
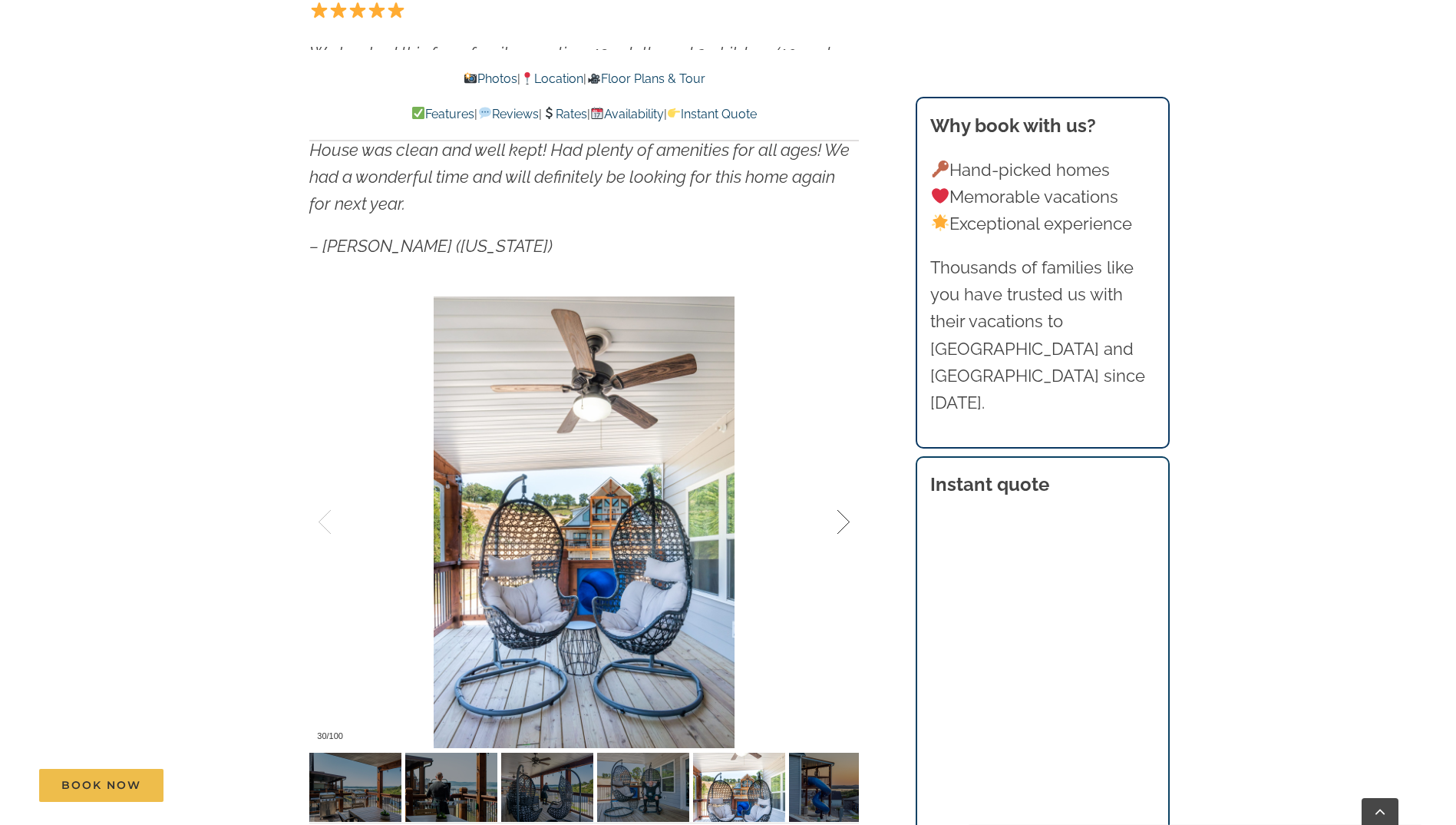
click at [843, 522] on div at bounding box center [828, 521] width 48 height 95
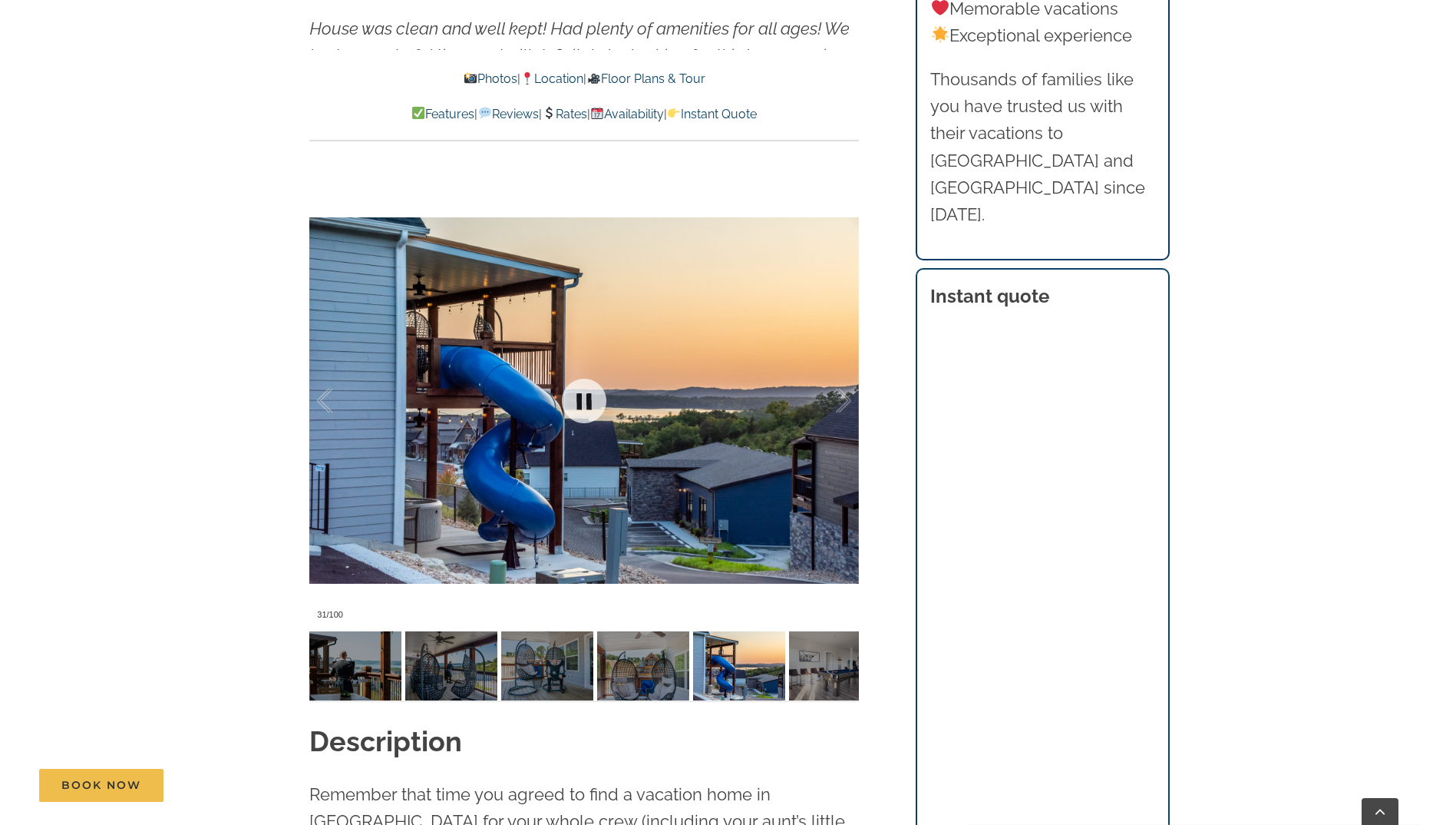
scroll to position [1398, 0]
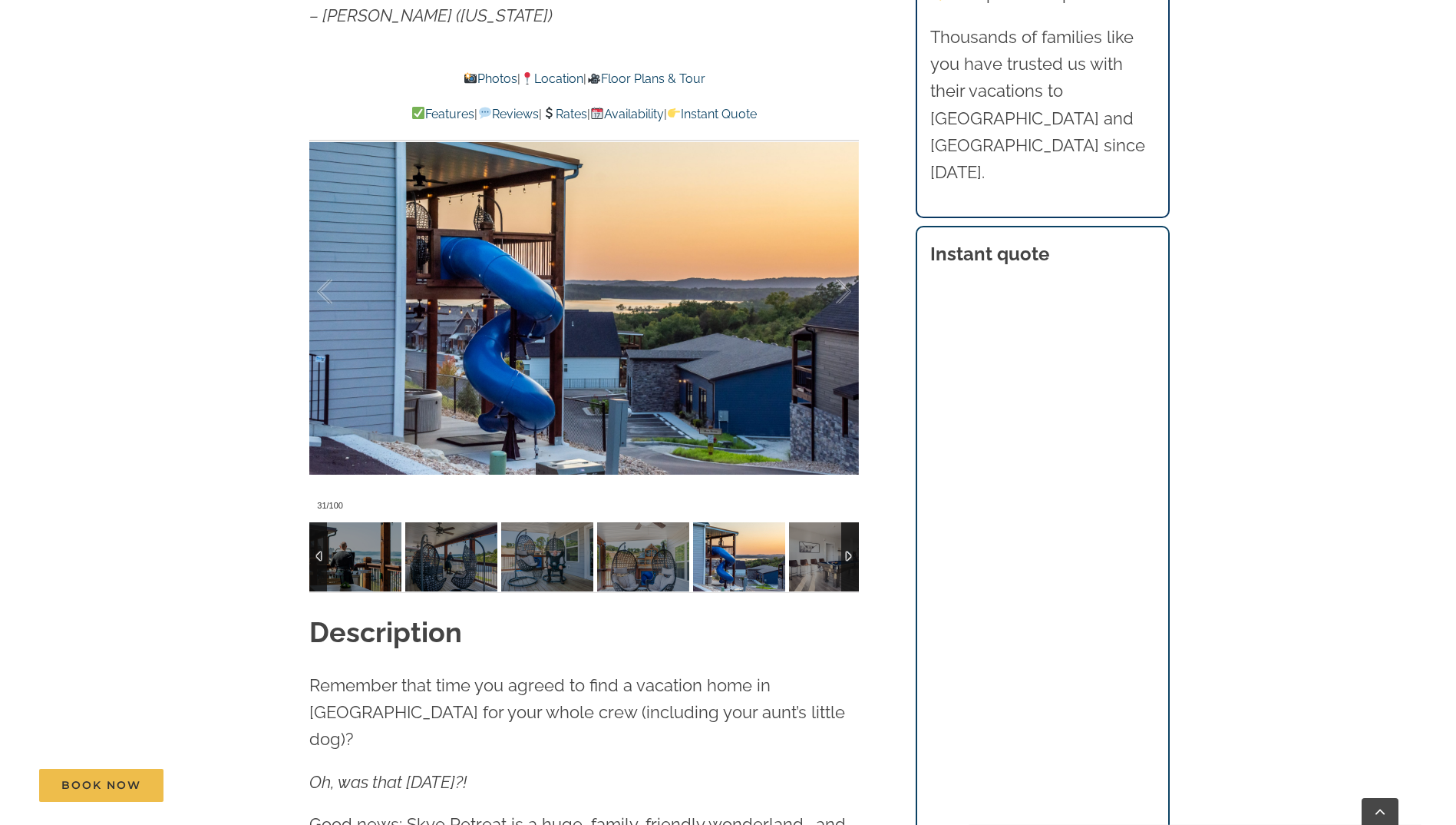
click at [850, 552] on div at bounding box center [850, 556] width 18 height 69
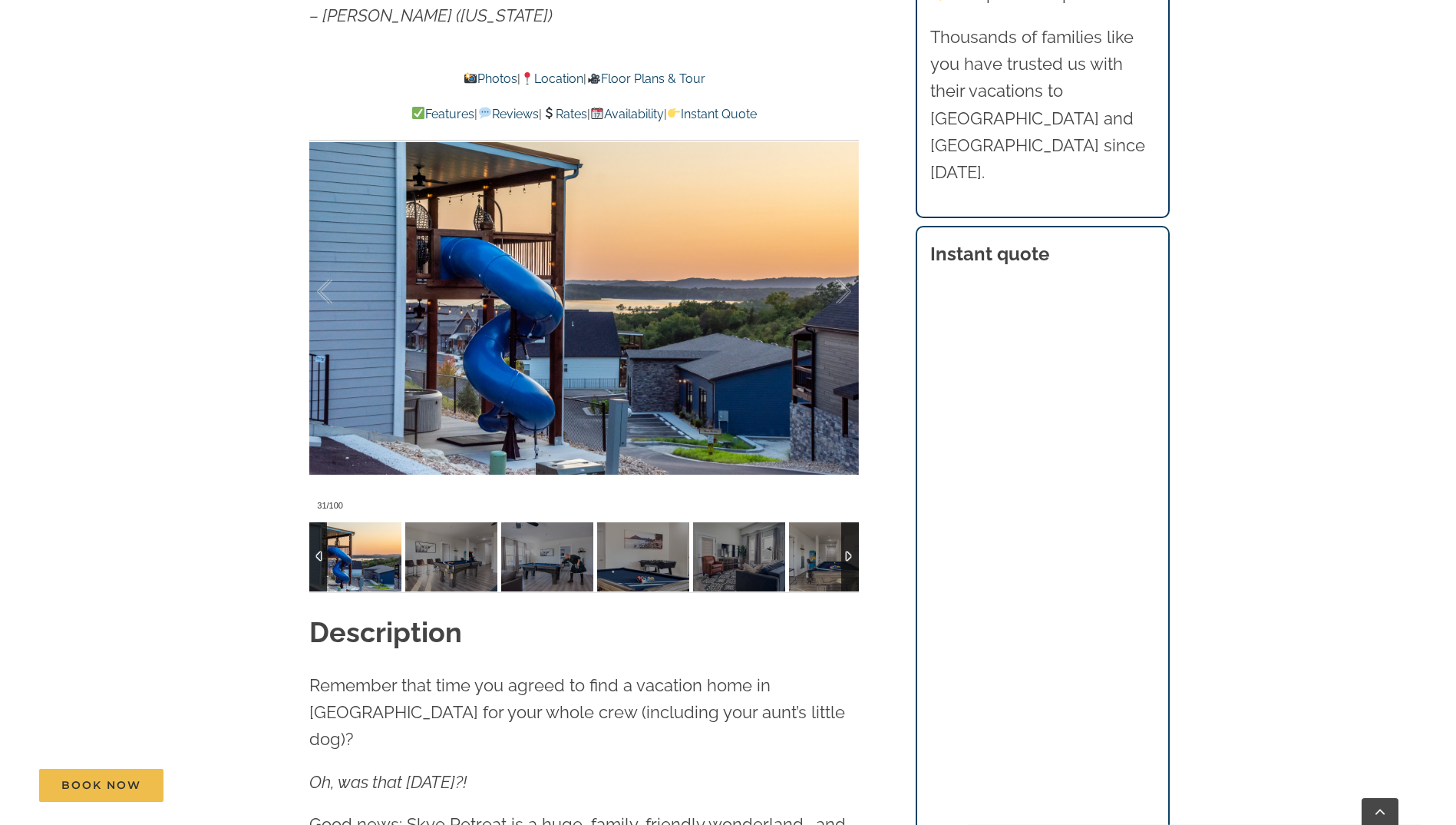
click at [850, 552] on div at bounding box center [850, 556] width 18 height 69
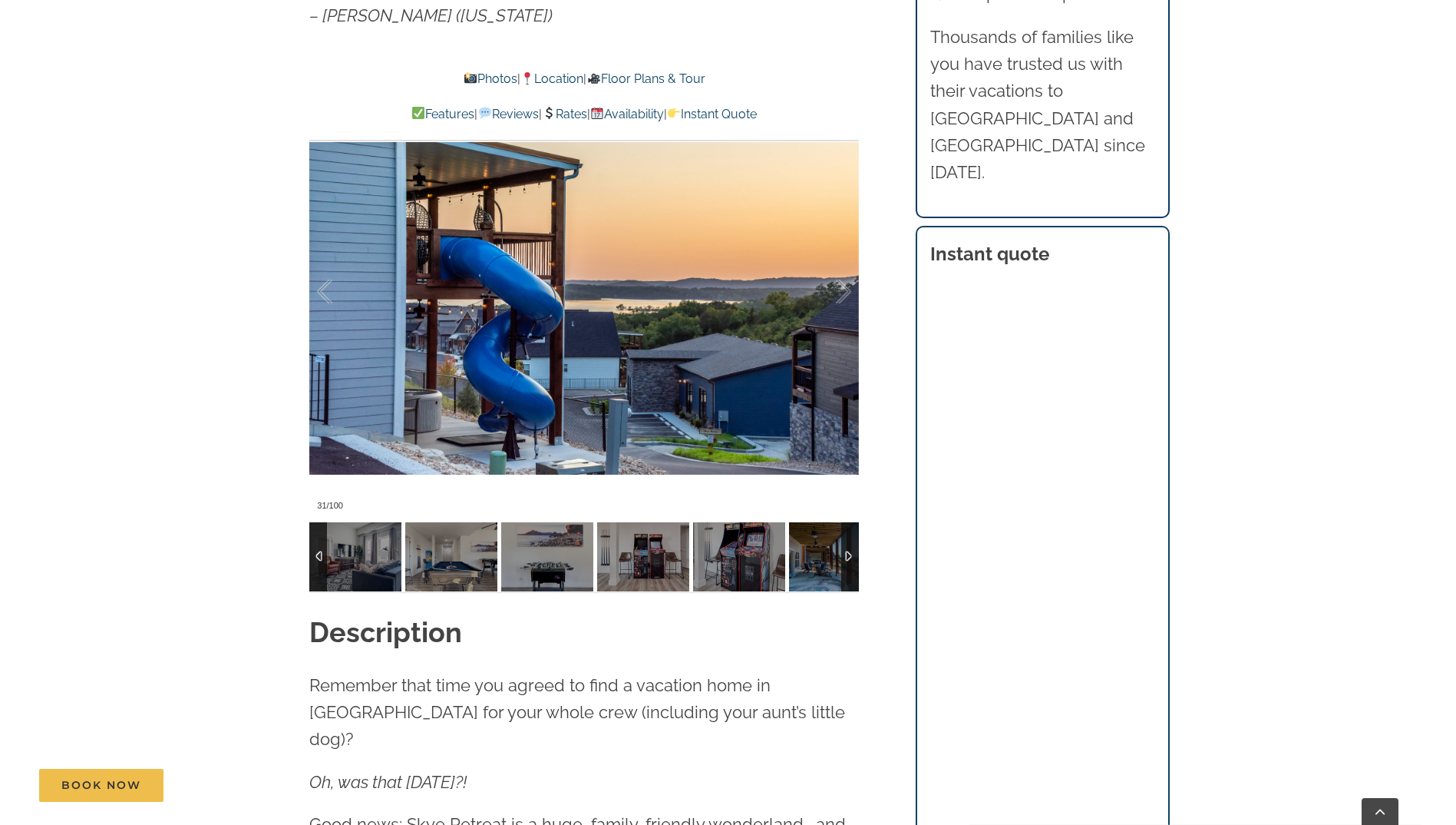
click at [850, 552] on div at bounding box center [850, 556] width 18 height 69
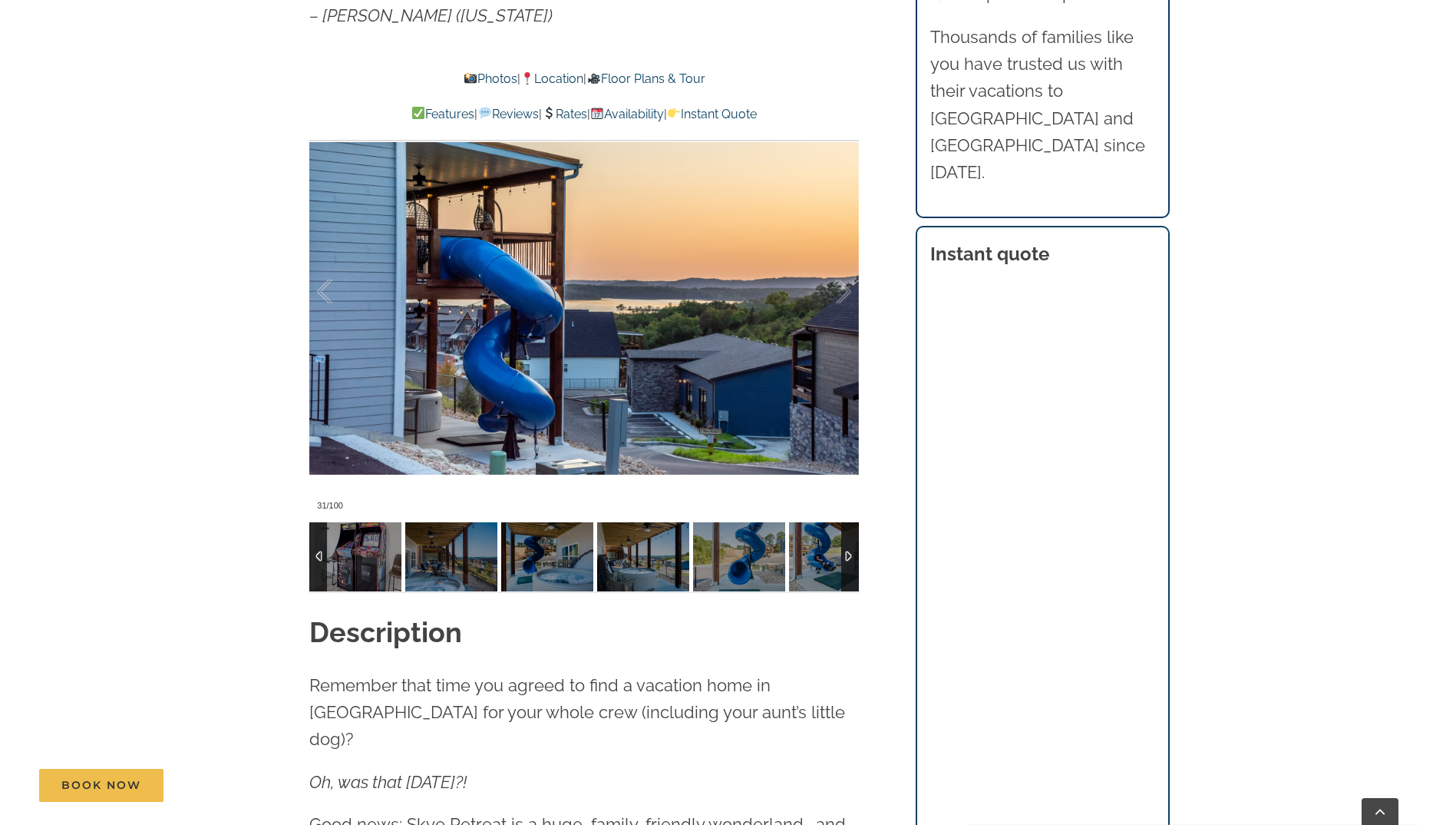
click at [850, 552] on div at bounding box center [850, 556] width 18 height 69
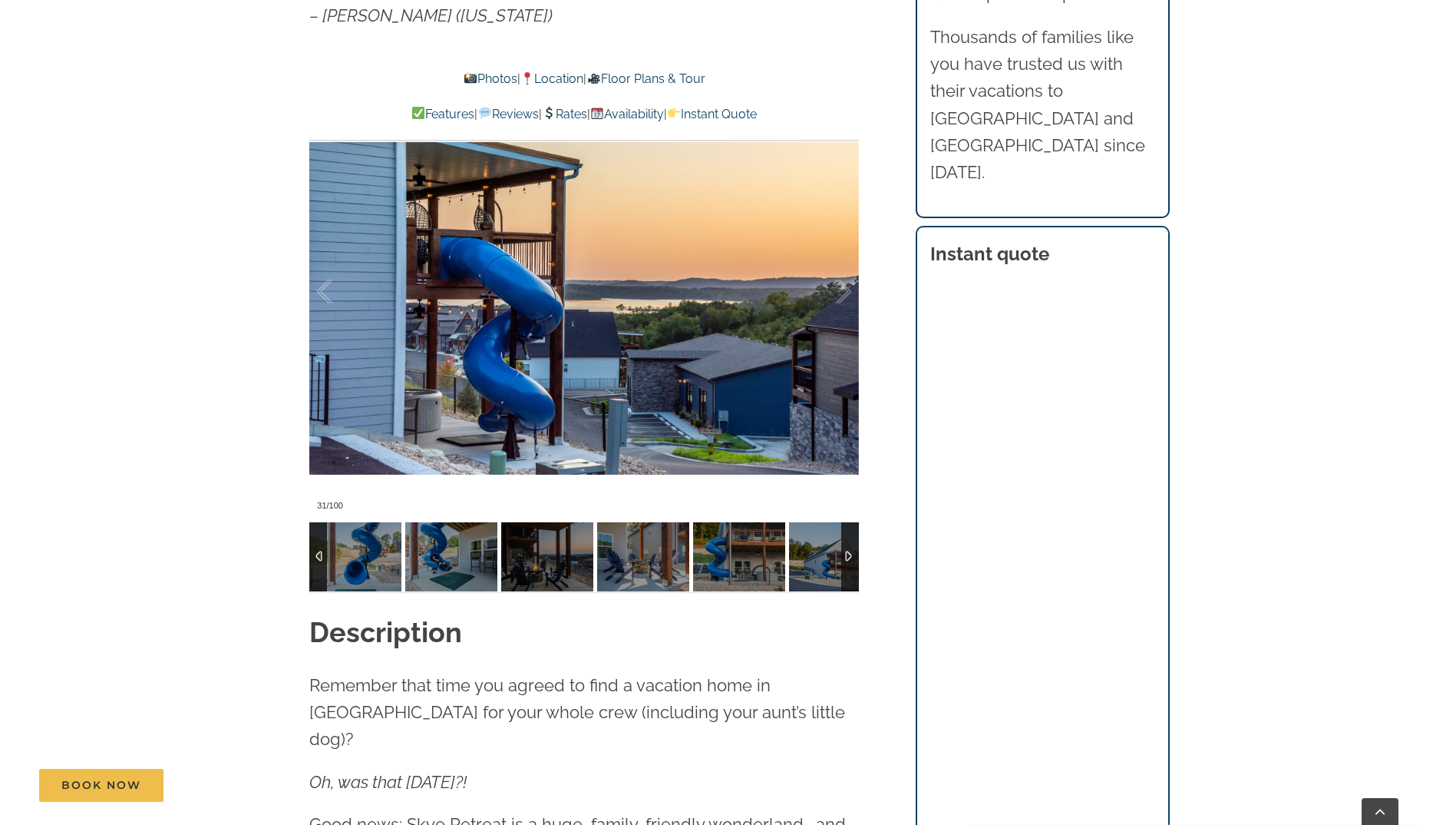
click at [850, 552] on div at bounding box center [850, 556] width 18 height 69
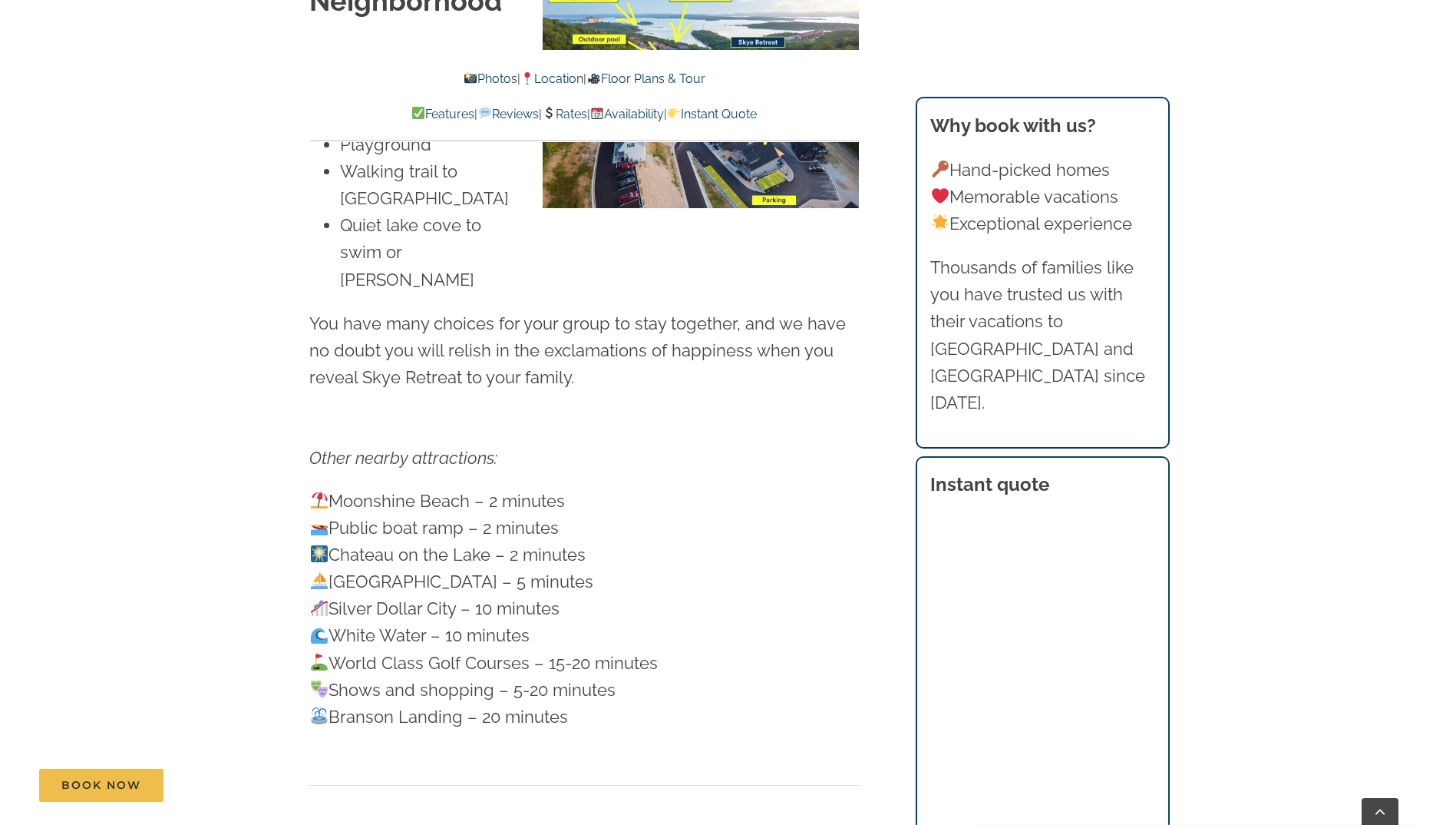
scroll to position [3625, 0]
